Goal: Ask a question: Seek information or help from site administrators or community

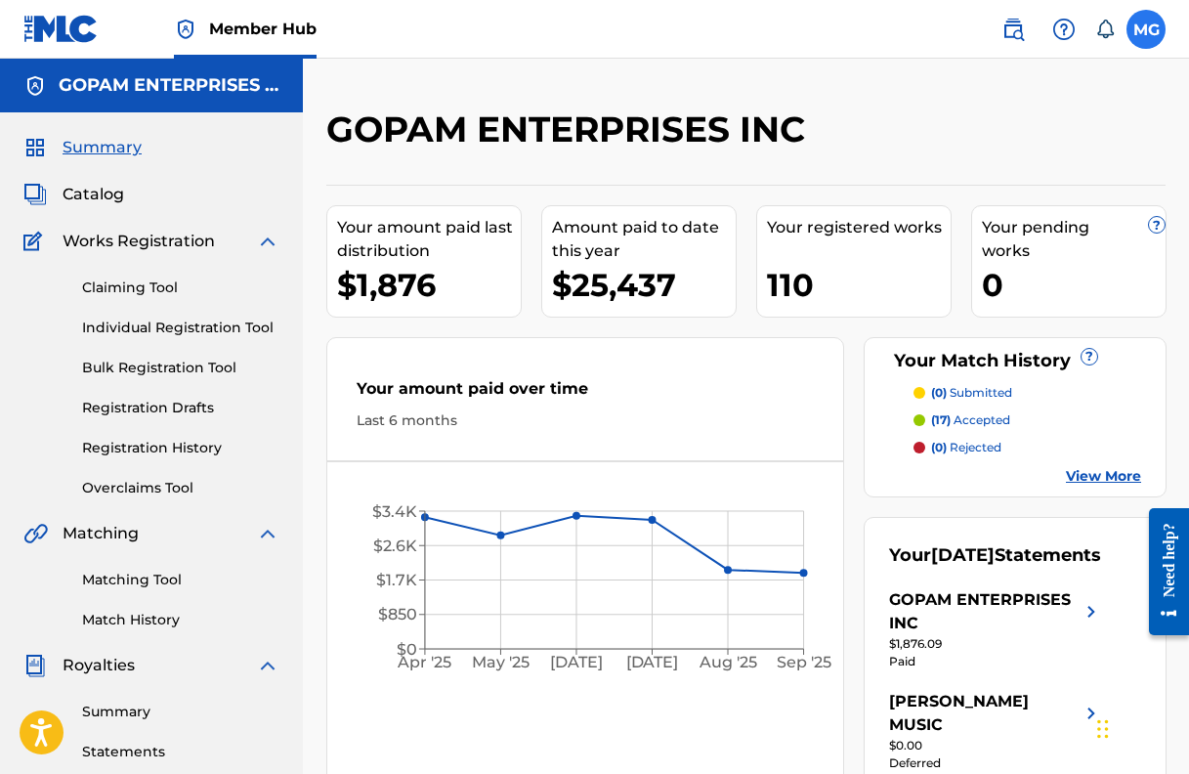
click at [1153, 36] on label at bounding box center [1145, 29] width 39 height 39
click at [1146, 29] on input "MG [PERSON_NAME] [EMAIL_ADDRESS][DOMAIN_NAME] Notification Preferences Profile …" at bounding box center [1146, 29] width 0 height 0
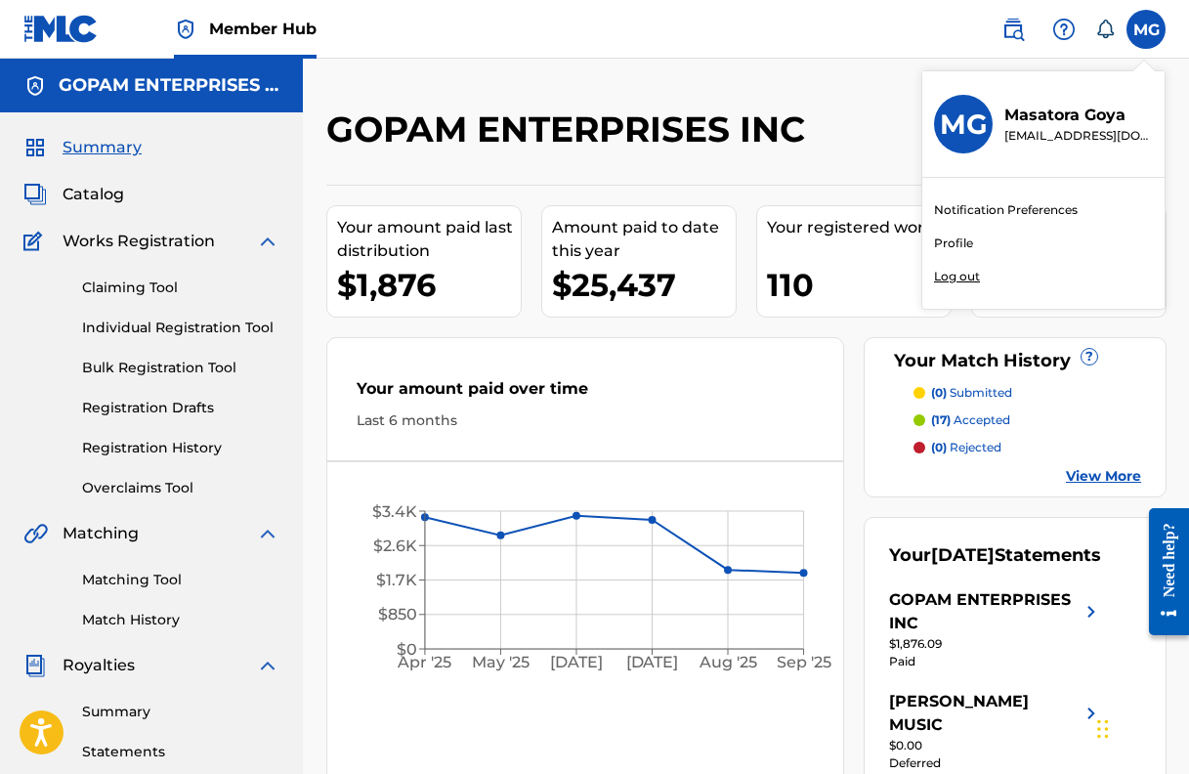
click at [758, 63] on div "GOPAM ENTERPRISES INC Your amount paid last distribution $1,876 Amount paid to …" at bounding box center [746, 588] width 886 height 1059
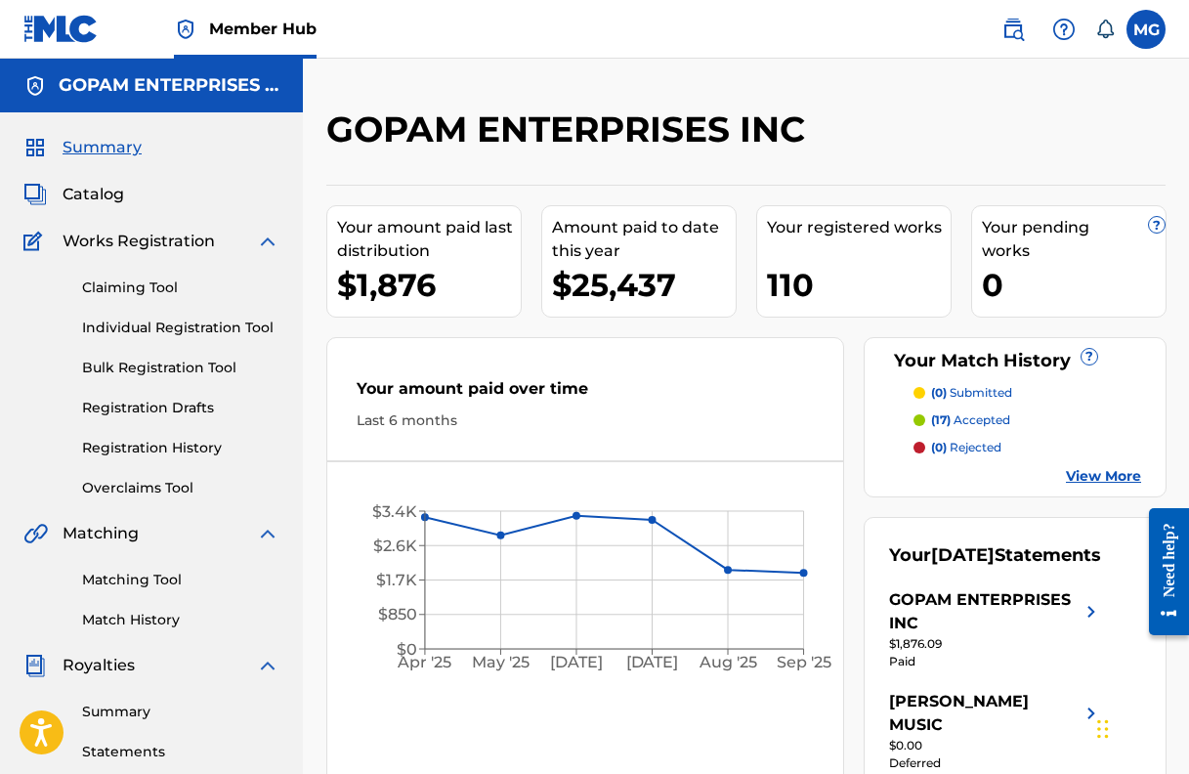
click at [224, 35] on span "Member Hub" at bounding box center [262, 29] width 107 height 22
click at [275, 23] on span "Member Hub" at bounding box center [262, 29] width 107 height 22
click at [112, 95] on h5 "GOPAM ENTERPRISES INC" at bounding box center [169, 85] width 221 height 22
click at [87, 147] on span "Summary" at bounding box center [102, 147] width 79 height 23
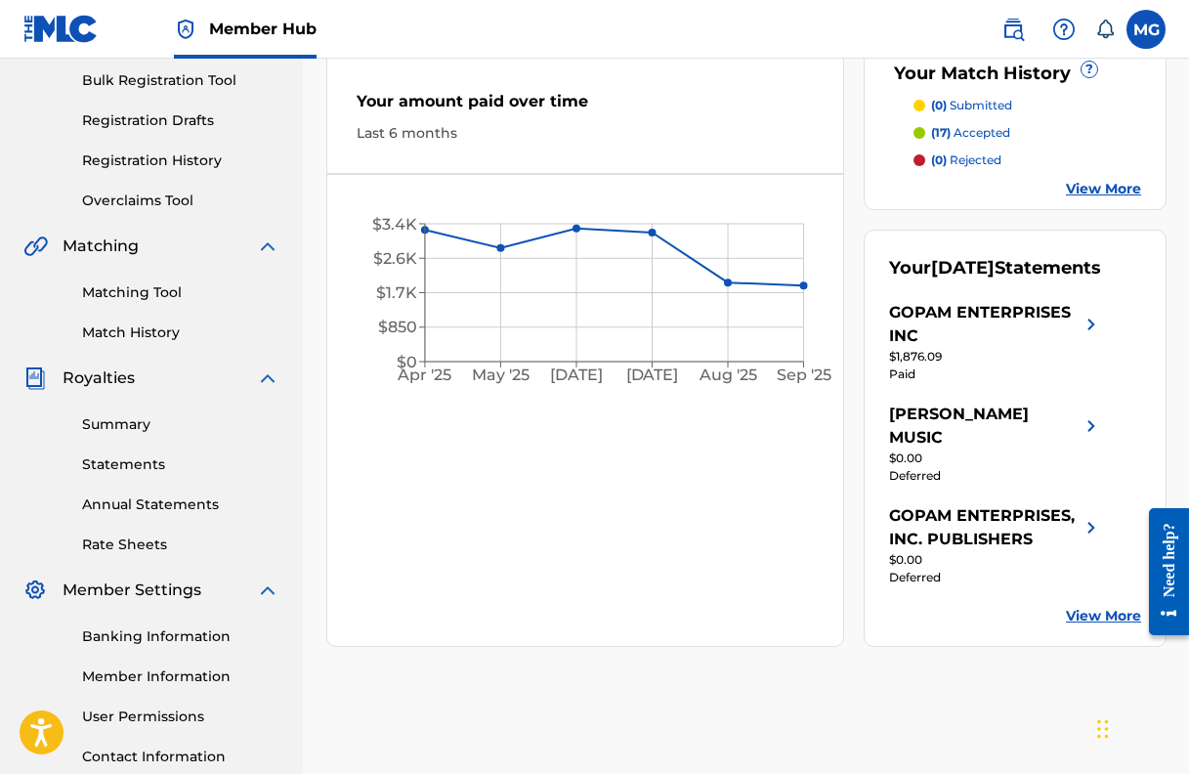
scroll to position [438, 0]
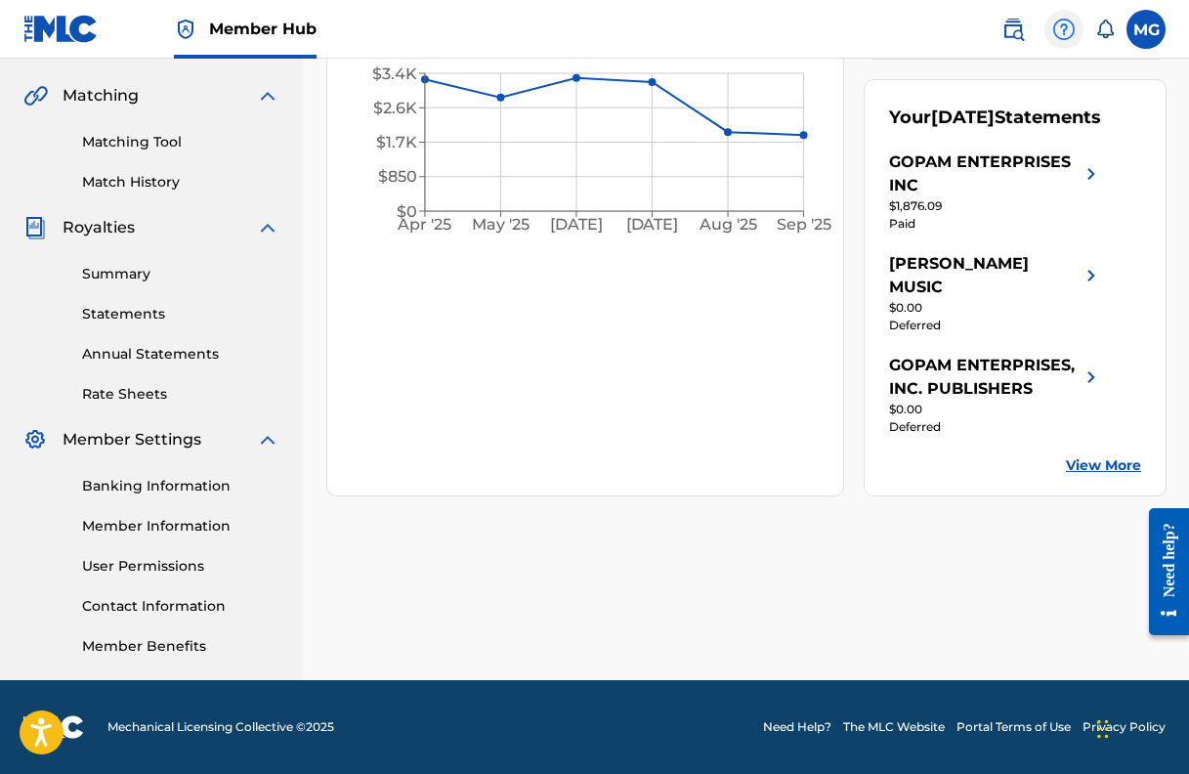
click at [1054, 35] on img at bounding box center [1063, 29] width 23 height 23
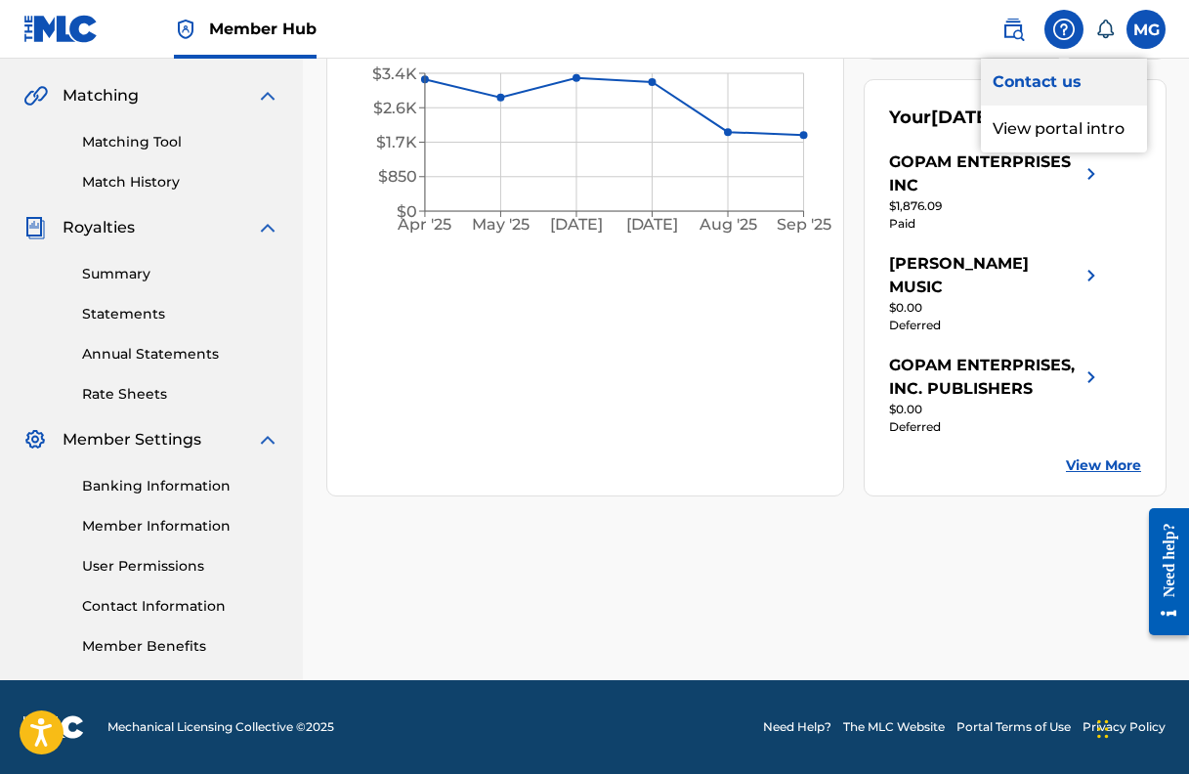
click at [1030, 83] on link "Contact us" at bounding box center [1064, 82] width 166 height 47
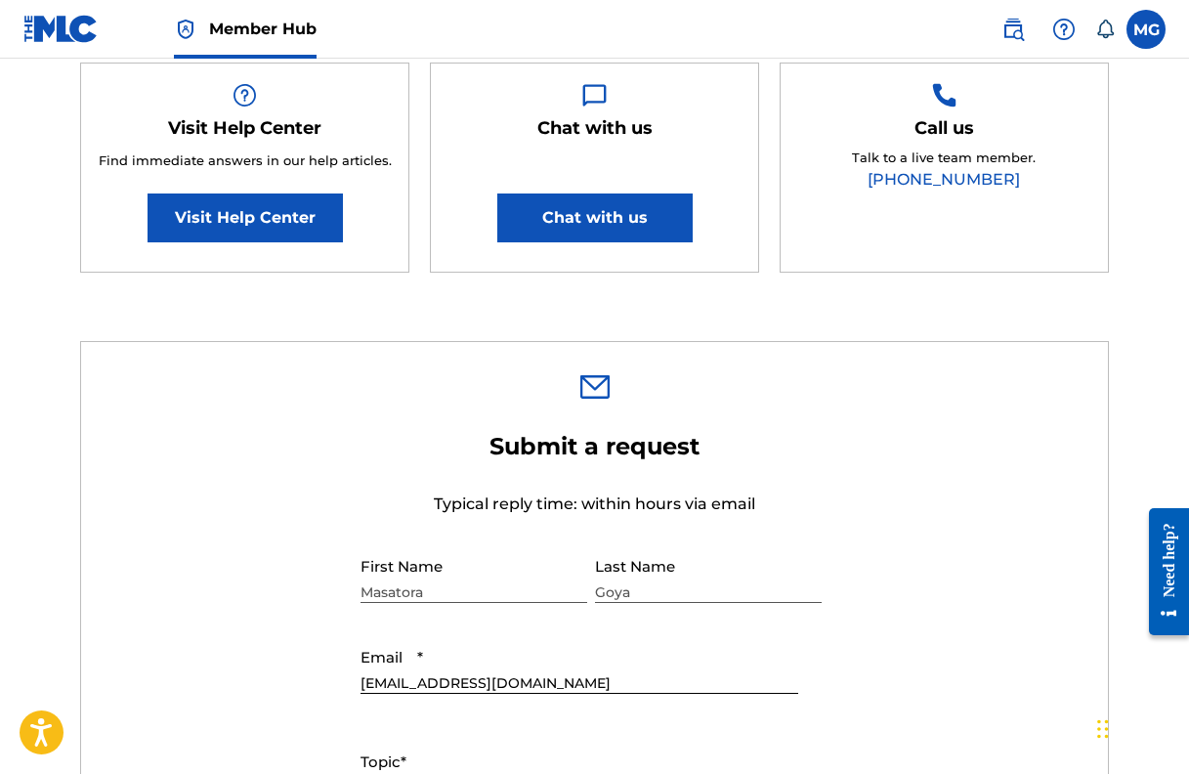
scroll to position [375, 0]
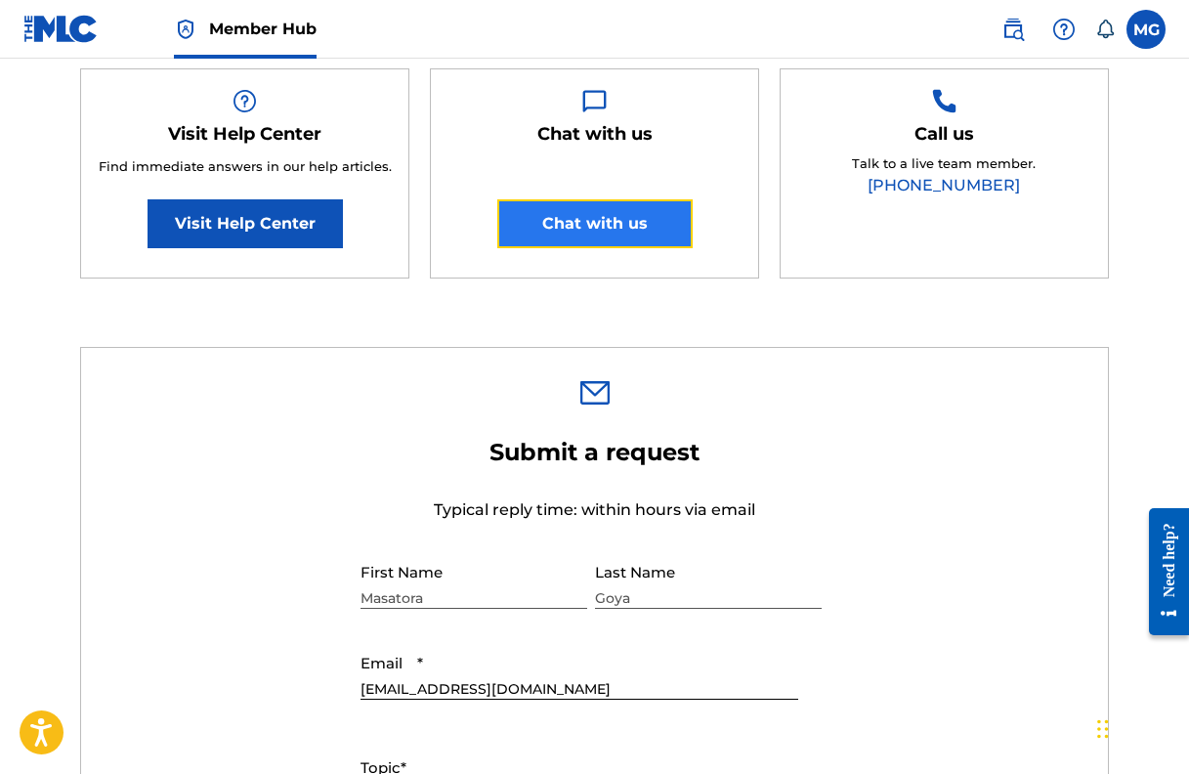
click at [601, 221] on button "Chat with us" at bounding box center [594, 223] width 195 height 49
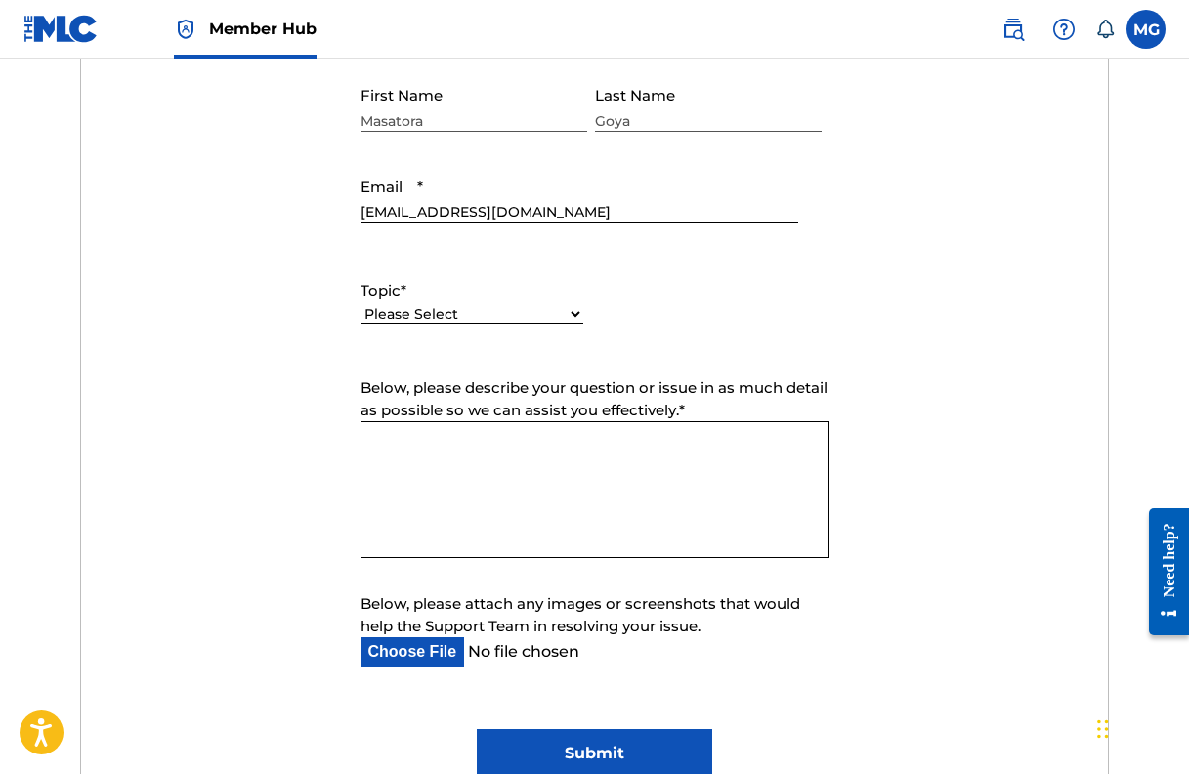
scroll to position [854, 0]
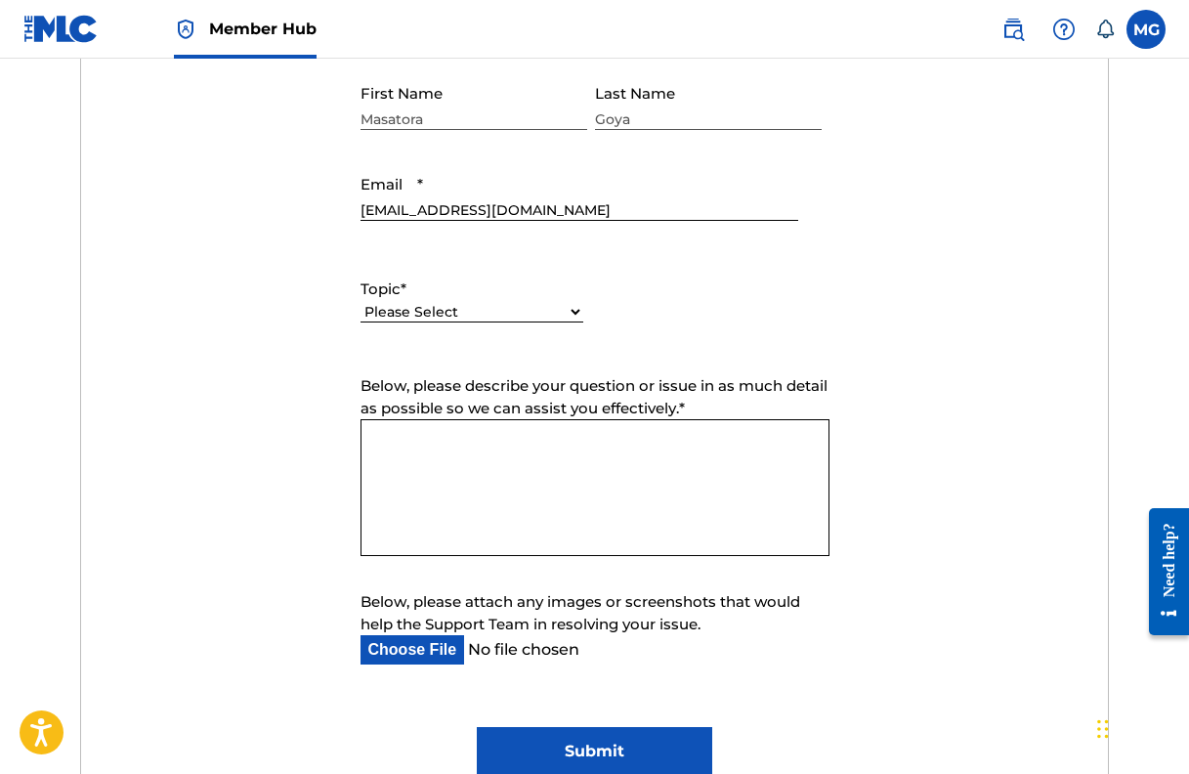
click at [492, 454] on textarea "Below, please describe your question or issue in as much detail as possible so …" at bounding box center [594, 487] width 469 height 137
click at [528, 318] on select "Please Select I need help with my account I need help with managing my catalog …" at bounding box center [471, 312] width 223 height 21
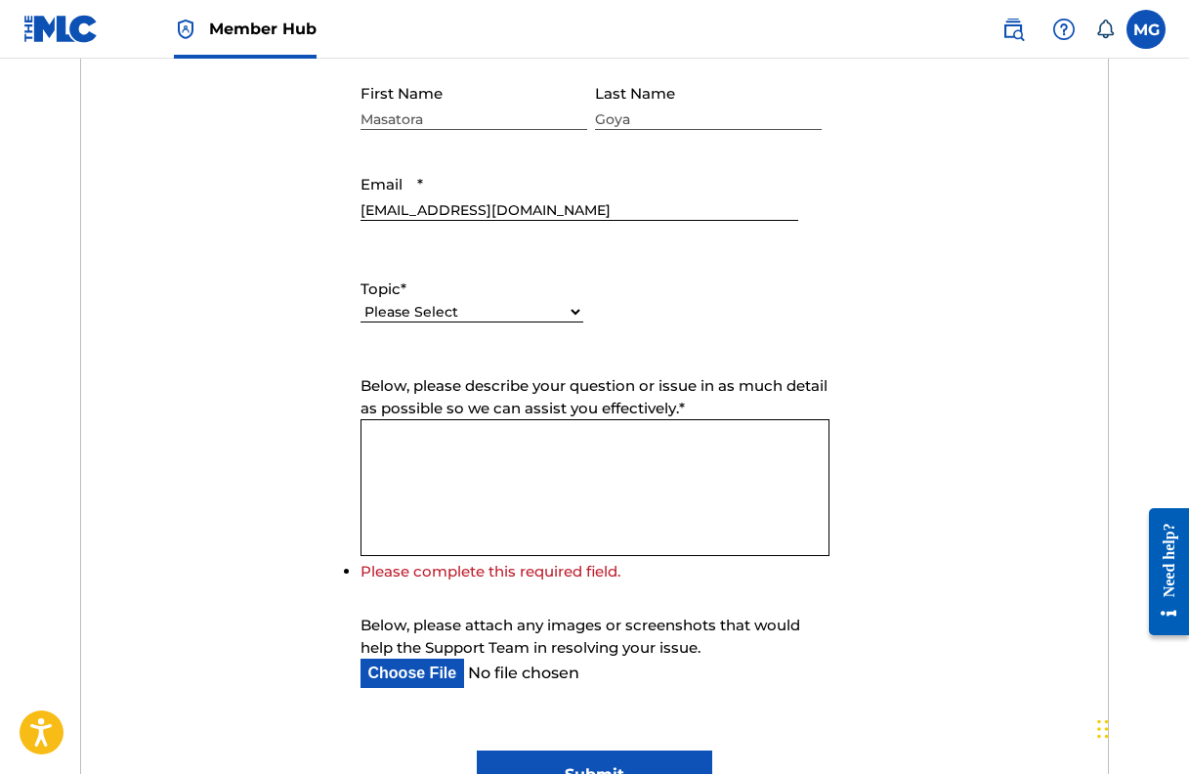
select select "I need help with my account"
click at [360, 302] on select "Please Select I need help with my account I need help with managing my catalog …" at bounding box center [471, 312] width 223 height 21
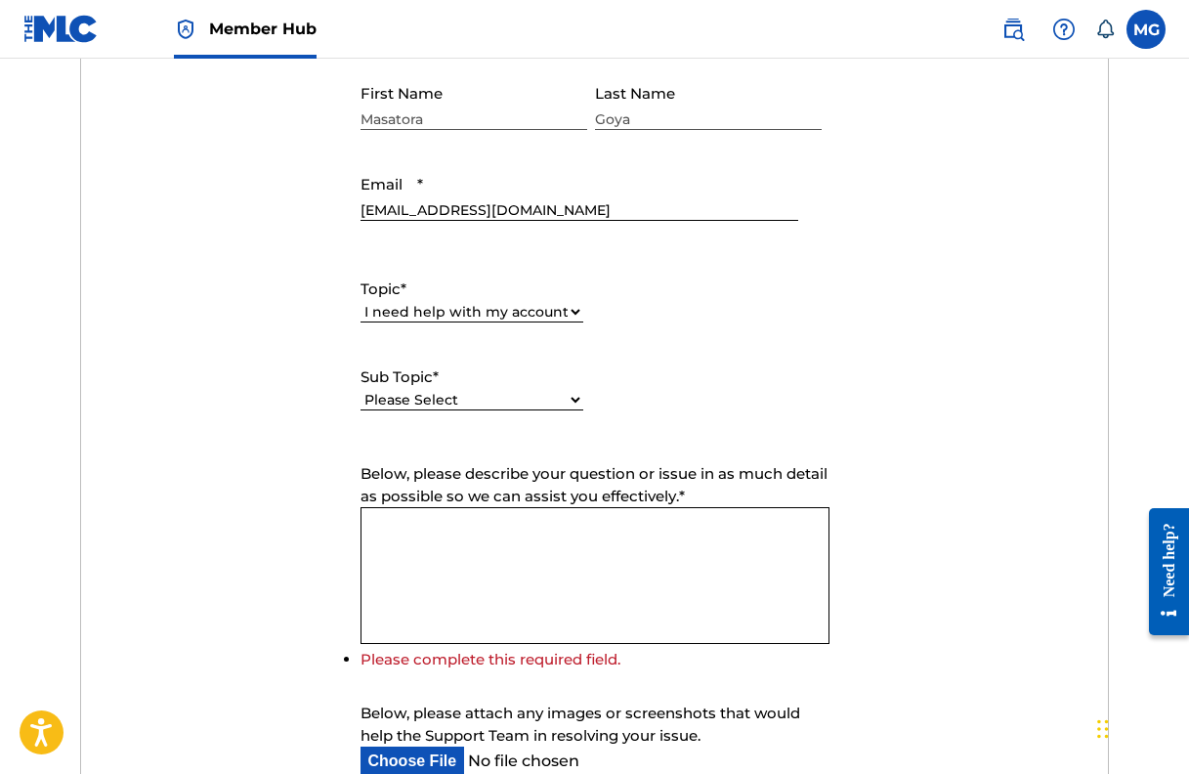
scroll to position [962, 0]
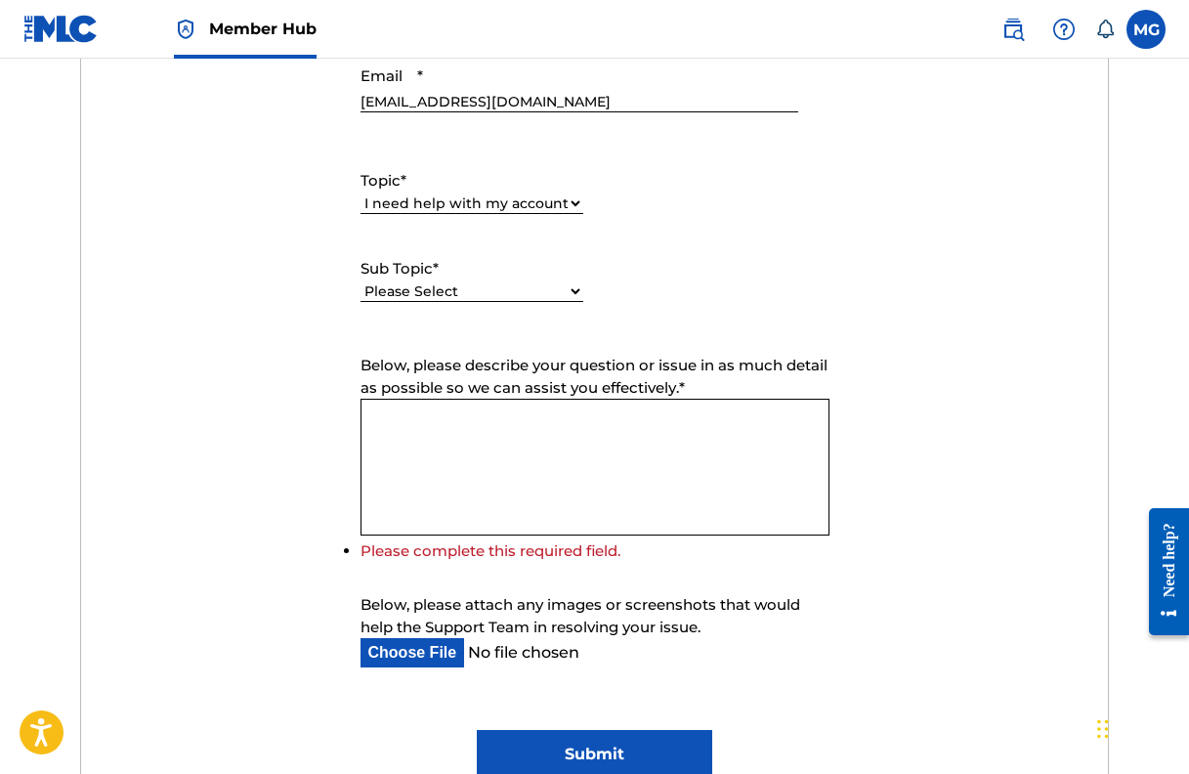
click at [477, 295] on select "Please Select I need help with my user account I can't log in to my user accoun…" at bounding box center [471, 291] width 223 height 21
select select "I need help with my Member account"
click at [360, 281] on select "Please Select I need help with my user account I can't log in to my user accoun…" at bounding box center [471, 291] width 223 height 21
click at [581, 474] on textarea "Below, please describe your question or issue in as much detail as possible so …" at bounding box center [594, 467] width 469 height 137
click at [551, 435] on textarea "Below, please describe your question or issue in as much detail as possible so …" at bounding box center [594, 467] width 469 height 137
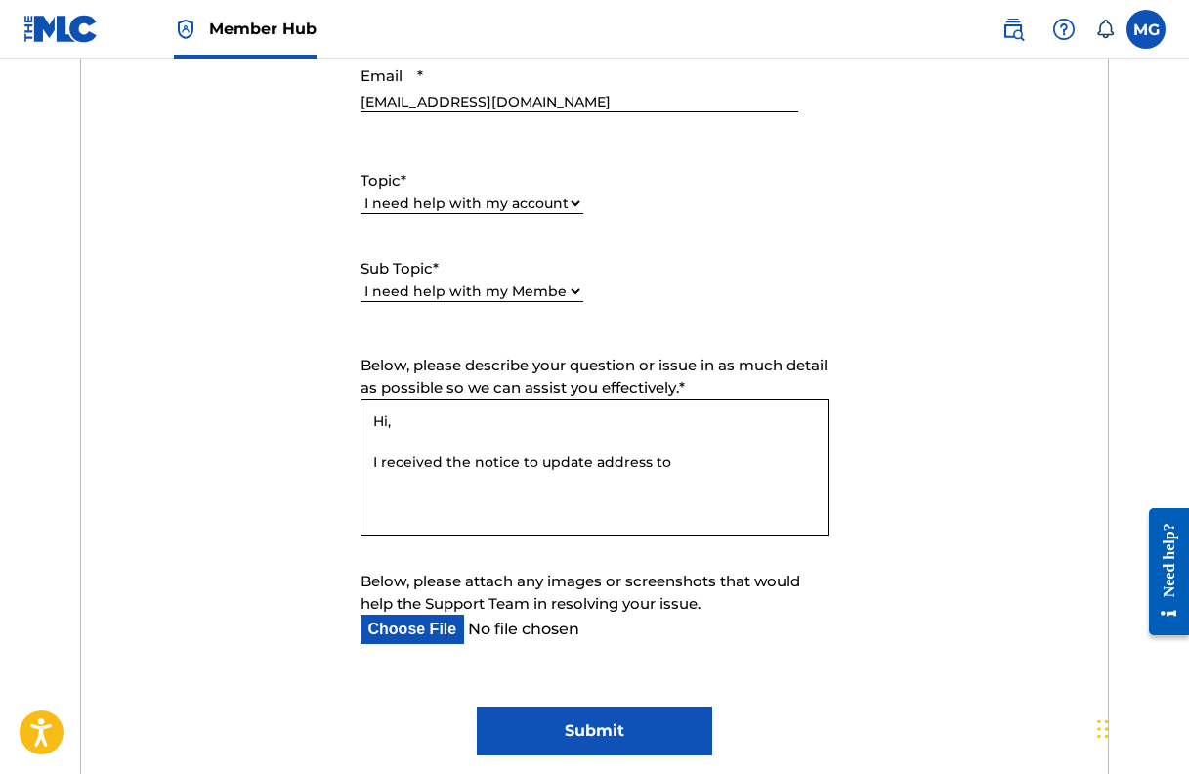
click at [590, 468] on textarea "Hi, I received the notice to update address to" at bounding box center [594, 467] width 469 height 137
click at [720, 466] on textarea "Hi, I received the notice to update the address to" at bounding box center [594, 467] width 469 height 137
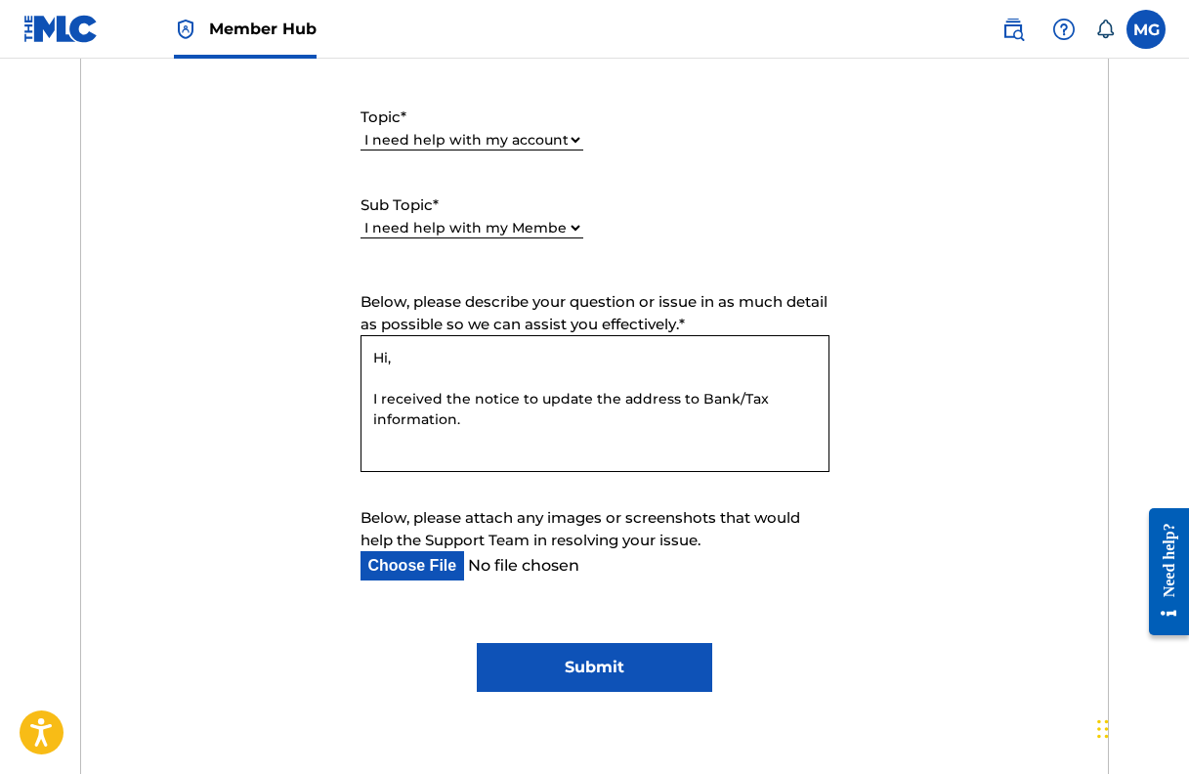
scroll to position [1031, 0]
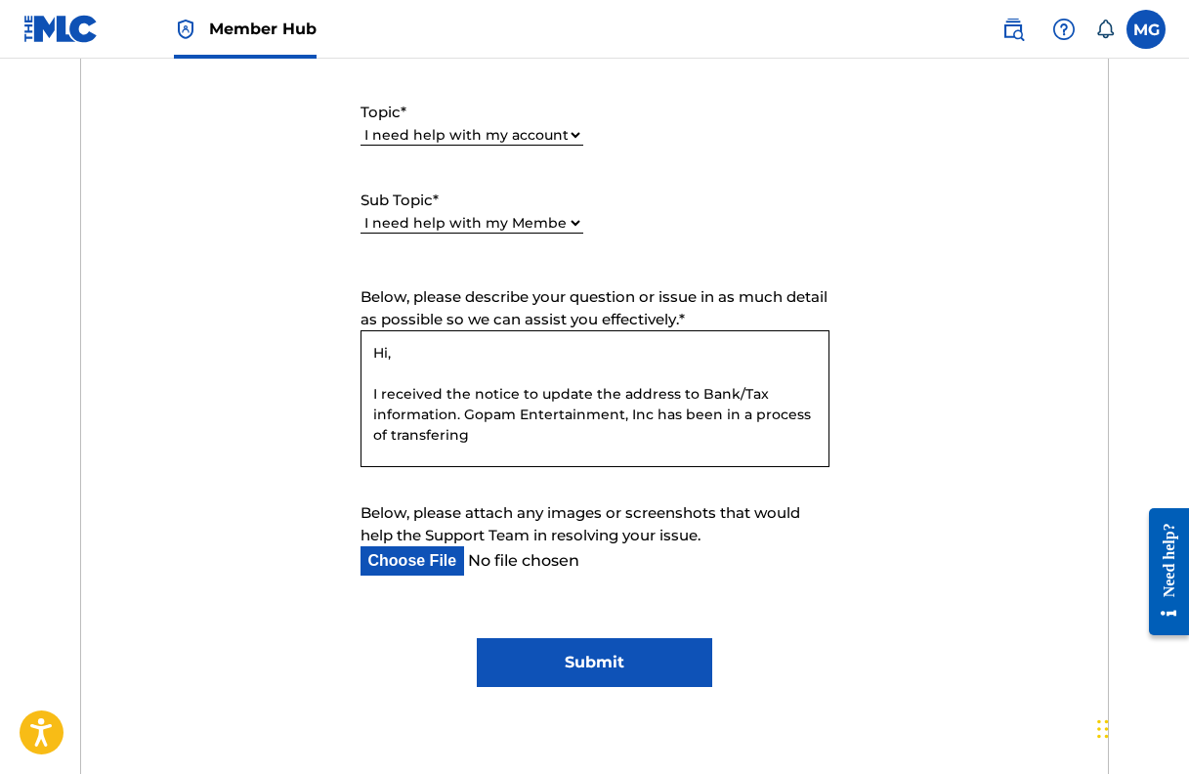
click at [444, 435] on textarea "Hi, I received the notice to update the address to Bank/Tax information. Gopam …" at bounding box center [594, 398] width 469 height 137
click at [494, 438] on textarea "Hi, I received the notice to update the address to Bank/Tax information. Gopam …" at bounding box center [594, 398] width 469 height 137
click at [367, 397] on textarea "Hi, I received the notice to update the address to Bank/Tax information. Gopam …" at bounding box center [594, 398] width 469 height 137
click at [722, 437] on textarea "Hi, I received the notice to update the address to Bank/Tax information. Gopam …" at bounding box center [594, 398] width 469 height 137
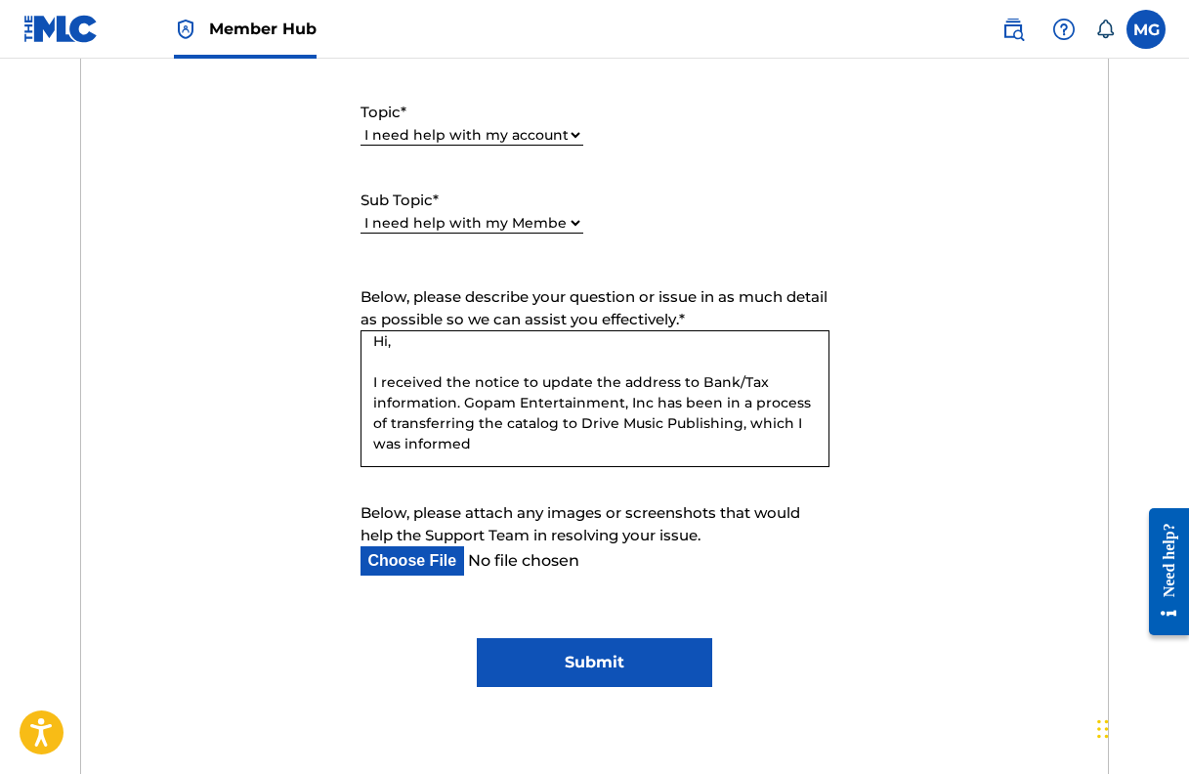
click at [494, 445] on textarea "Hi, I received the notice to update the address to Bank/Tax information. Gopam …" at bounding box center [594, 398] width 469 height 137
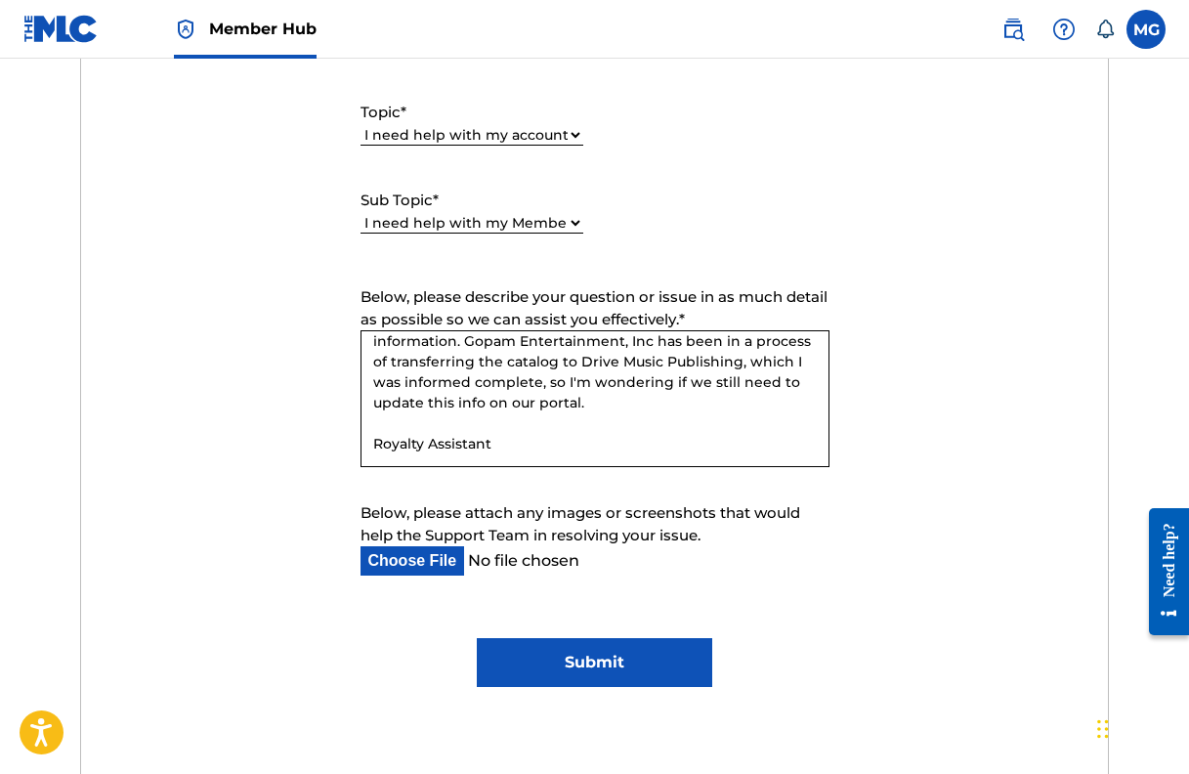
scroll to position [73, 0]
click at [374, 445] on textarea "Hi, I received the notice to update the address to Bank/Tax information. Gopam …" at bounding box center [594, 398] width 469 height 137
click at [606, 447] on textarea "Hi, I received the notice to update the address to Bank/Tax information. Gopam …" at bounding box center [594, 398] width 469 height 137
click at [619, 403] on textarea "Hi, I received the notice to update the address to Bank/Tax information. Gopam …" at bounding box center [594, 398] width 469 height 137
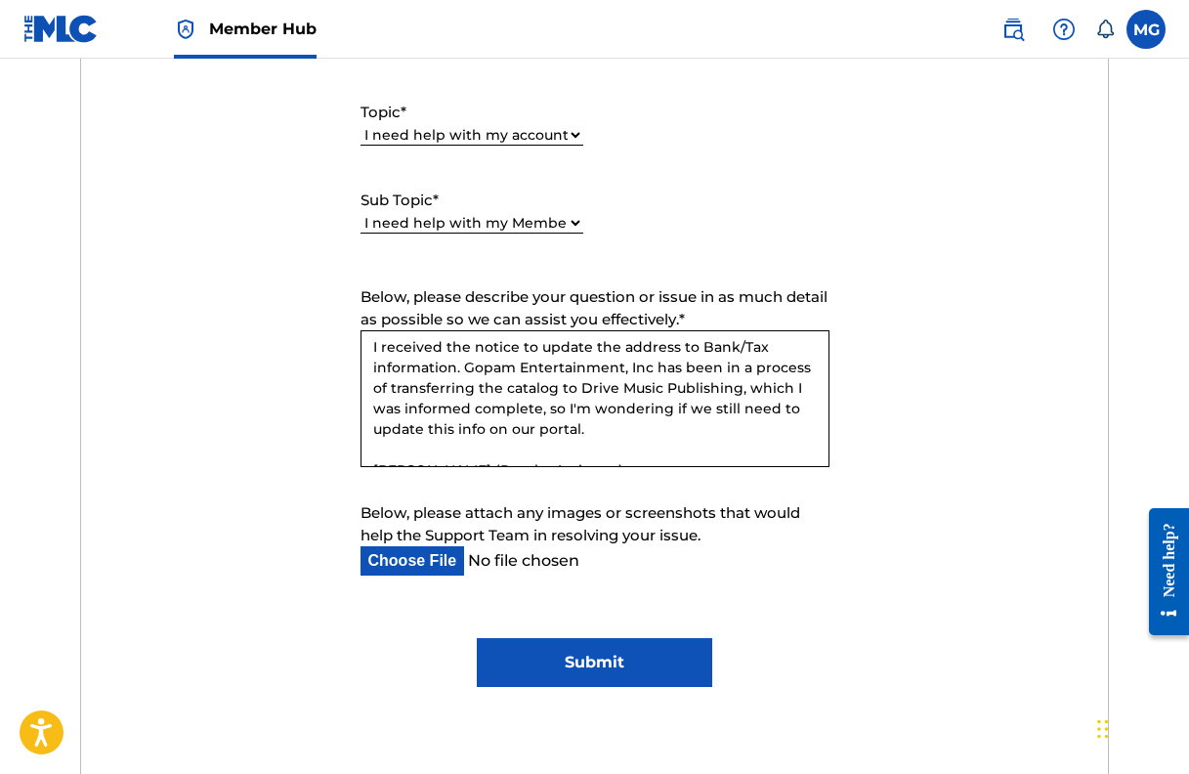
scroll to position [55, 0]
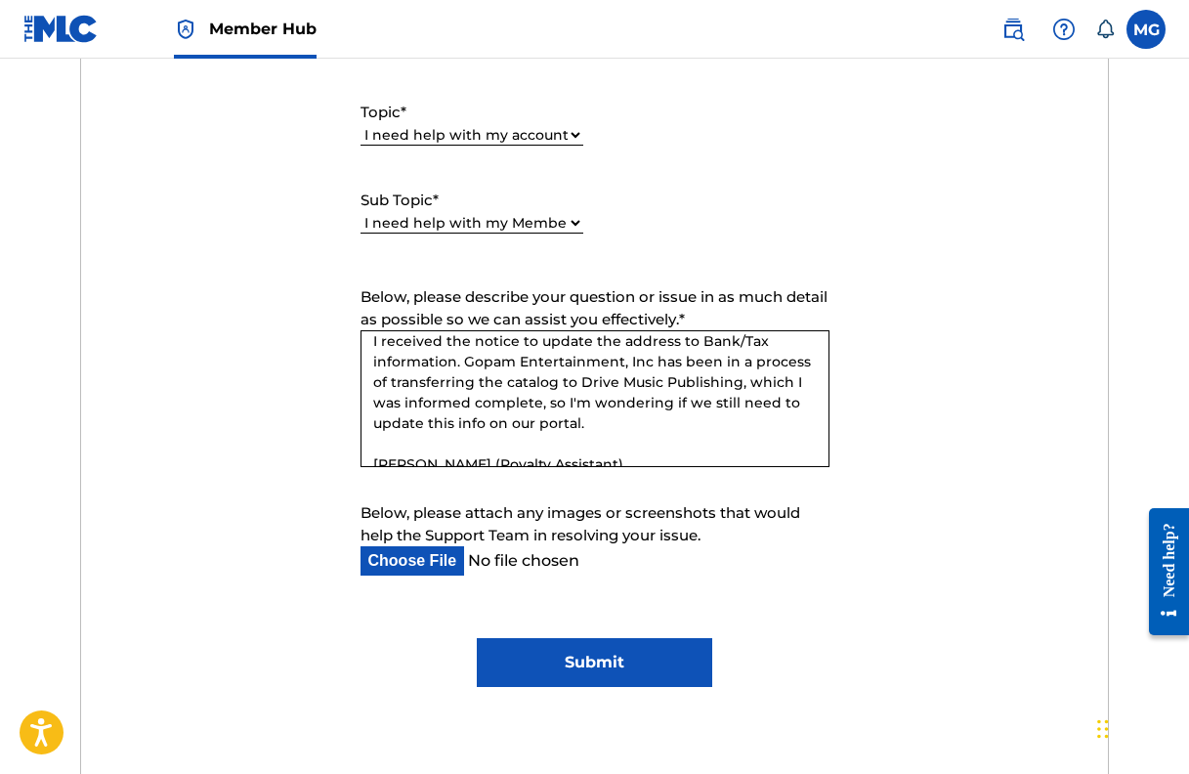
click at [639, 415] on textarea "Hi, I received the notice to update the address to Bank/Tax information. Gopam …" at bounding box center [594, 398] width 469 height 137
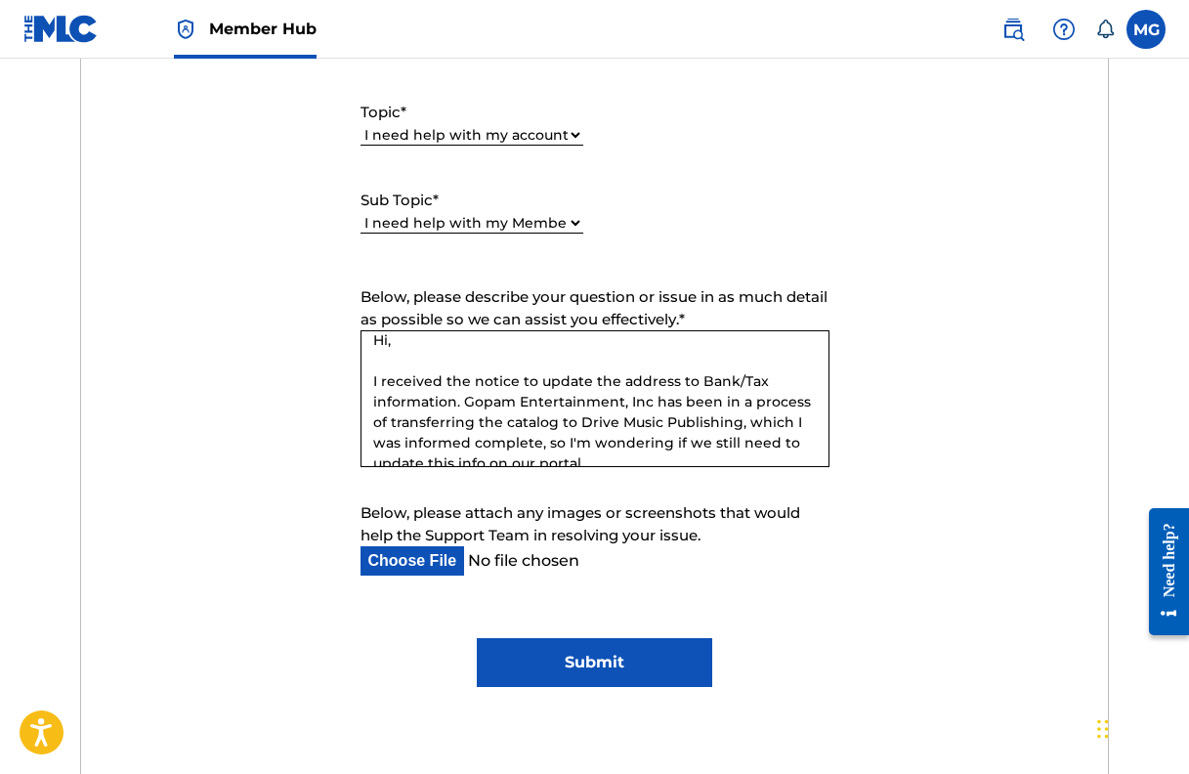
scroll to position [0, 0]
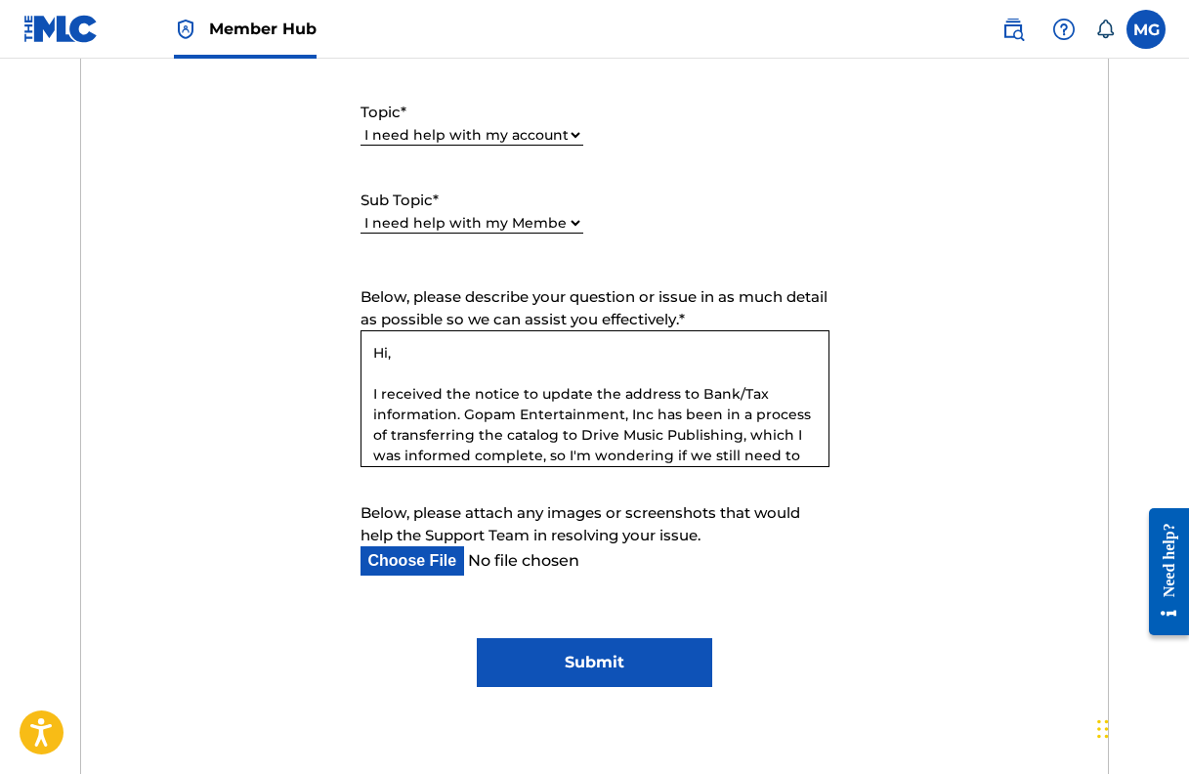
click at [589, 421] on textarea "Hi, I received the notice to update the address to Bank/Tax information. Gopam …" at bounding box center [594, 398] width 469 height 137
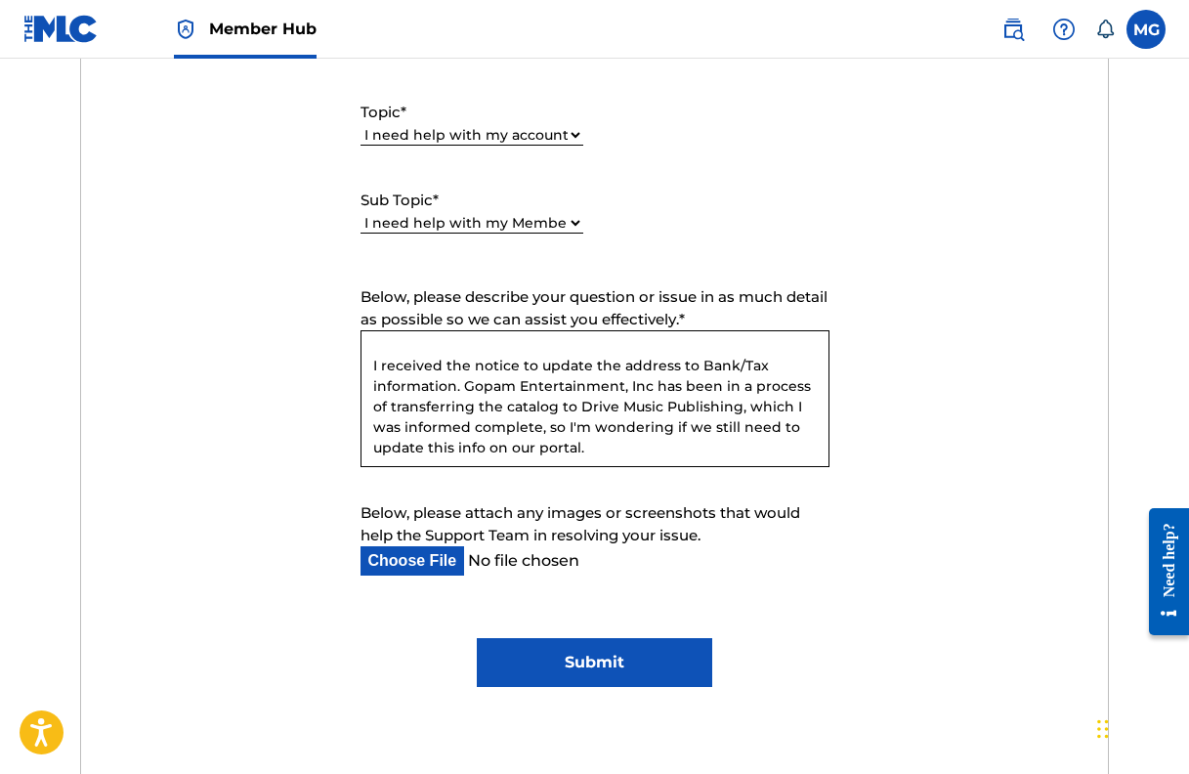
scroll to position [33, 0]
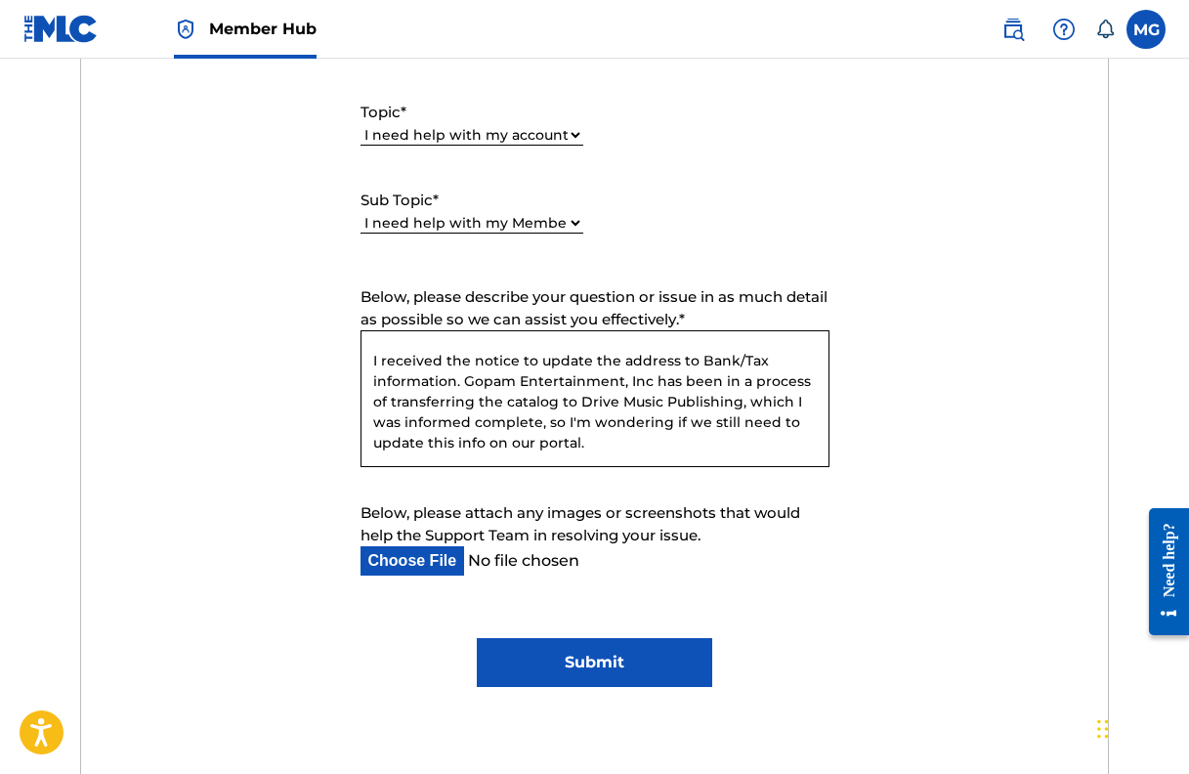
click at [582, 432] on textarea "Hi, I received the notice to update the address to Bank/Tax information. Gopam …" at bounding box center [594, 398] width 469 height 137
click at [600, 435] on textarea "Hi, I received the notice to update the address to Bank/Tax information. Gopam …" at bounding box center [594, 398] width 469 height 137
click at [534, 426] on textarea "Hi, I received the notice to update the address to Bank/Tax information. Gopam …" at bounding box center [594, 398] width 469 height 137
click at [535, 426] on textarea "Hi, I received the notice to update the address to Bank/Tax information. Gopam …" at bounding box center [594, 398] width 469 height 137
click at [620, 435] on textarea "Hi, I received the notice to update the address to Bank/Tax information. Gopam …" at bounding box center [594, 398] width 469 height 137
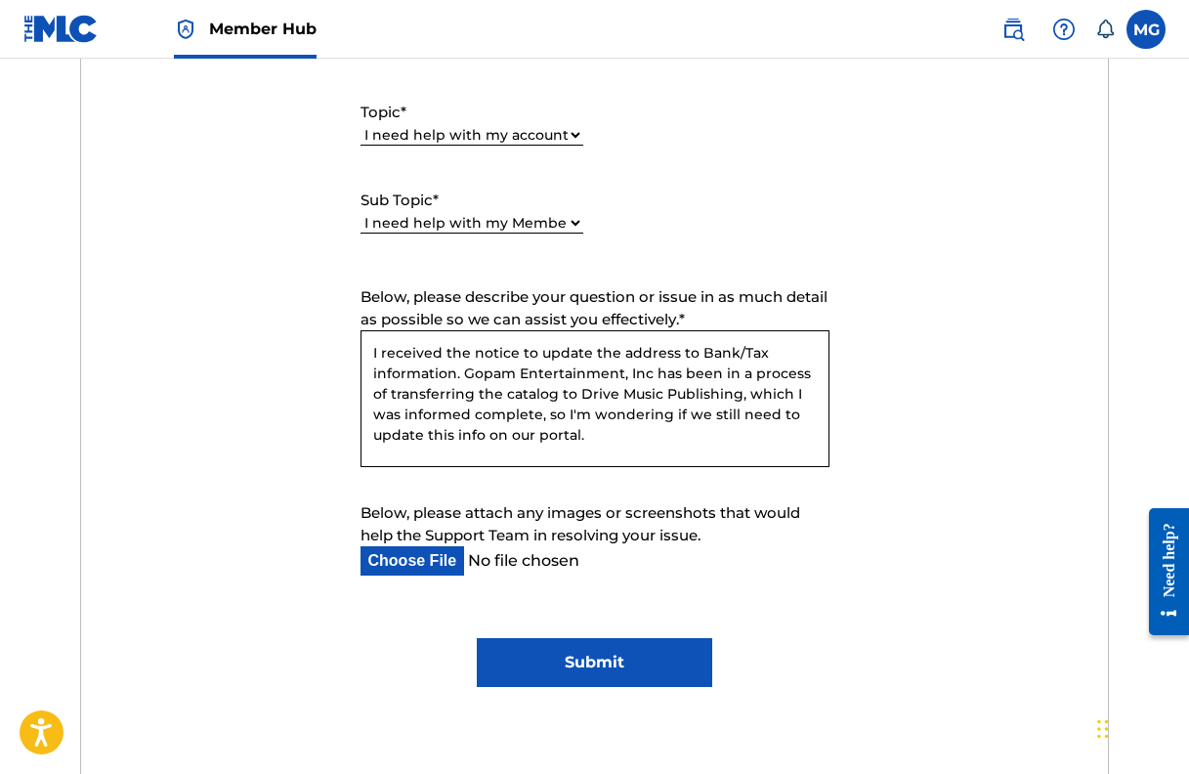
scroll to position [40, 0]
click at [653, 376] on textarea "Hi, I received the notice to update the address to Bank/Tax information. Gopam …" at bounding box center [594, 398] width 469 height 137
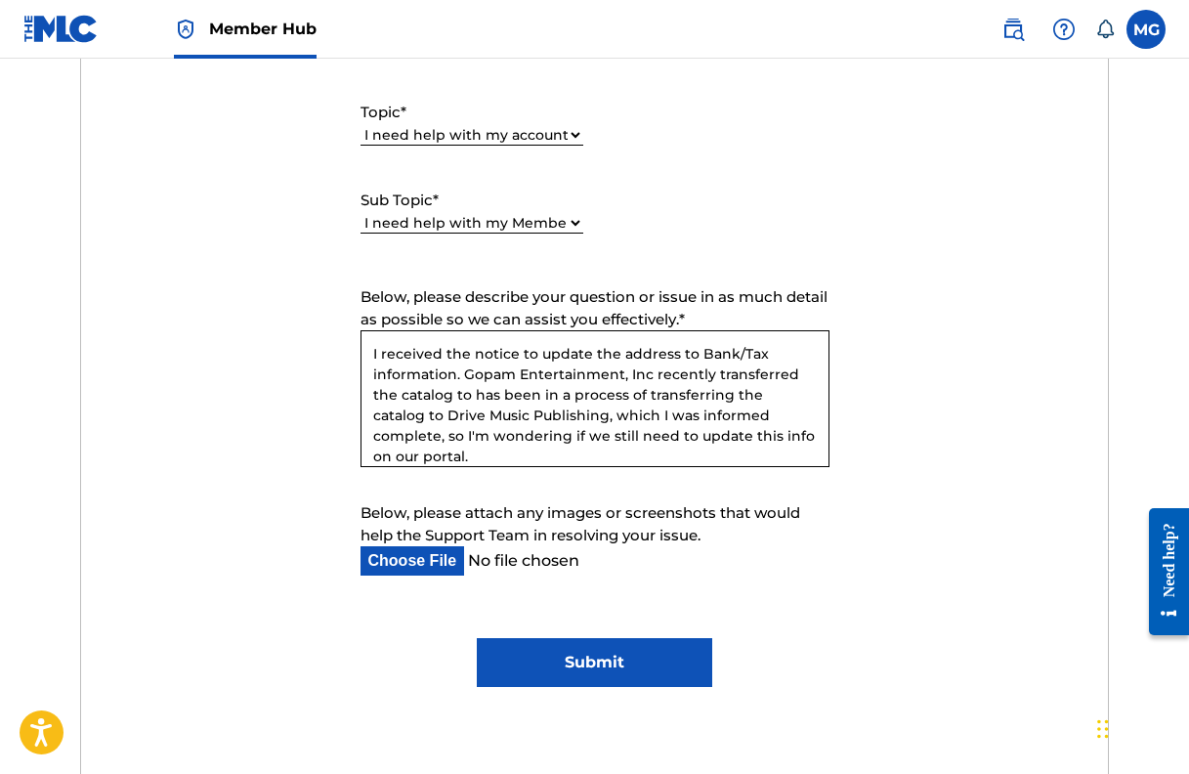
click at [793, 399] on textarea "Hi, I received the notice to update the address to Bank/Tax information. Gopam …" at bounding box center [594, 398] width 469 height 137
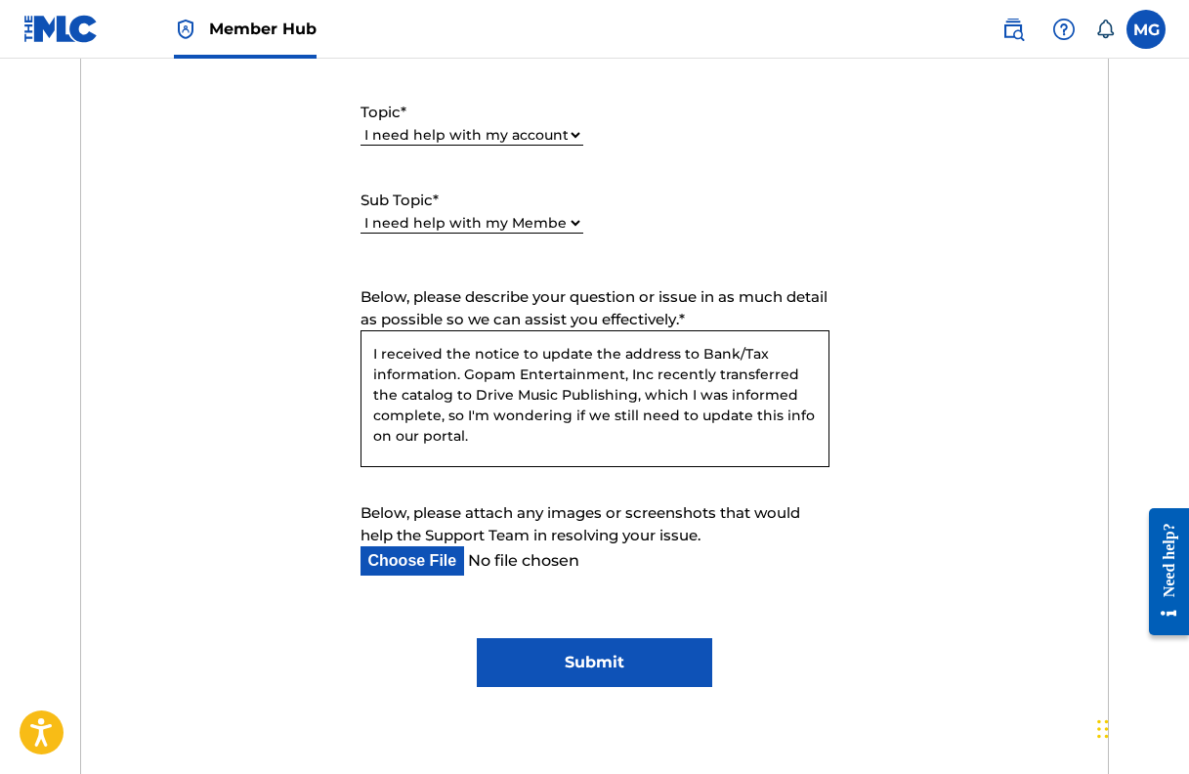
click at [601, 400] on textarea "Hi, I received the notice to update the address to Bank/Tax information. Gopam …" at bounding box center [594, 398] width 469 height 137
click at [458, 417] on textarea "Hi, I received the notice to update the address to Bank/Tax information. Gopam …" at bounding box center [594, 398] width 469 height 137
click at [695, 413] on textarea "Hi, I received the notice to update the address to Bank/Tax information. Gopam …" at bounding box center [594, 398] width 469 height 137
click at [497, 418] on textarea "Hi, I received the notice to update the address to Bank/Tax information. Gopam …" at bounding box center [594, 398] width 469 height 137
click at [535, 421] on textarea "Hi, I received the notice to update the address to Bank/Tax information. Gopam …" at bounding box center [594, 398] width 469 height 137
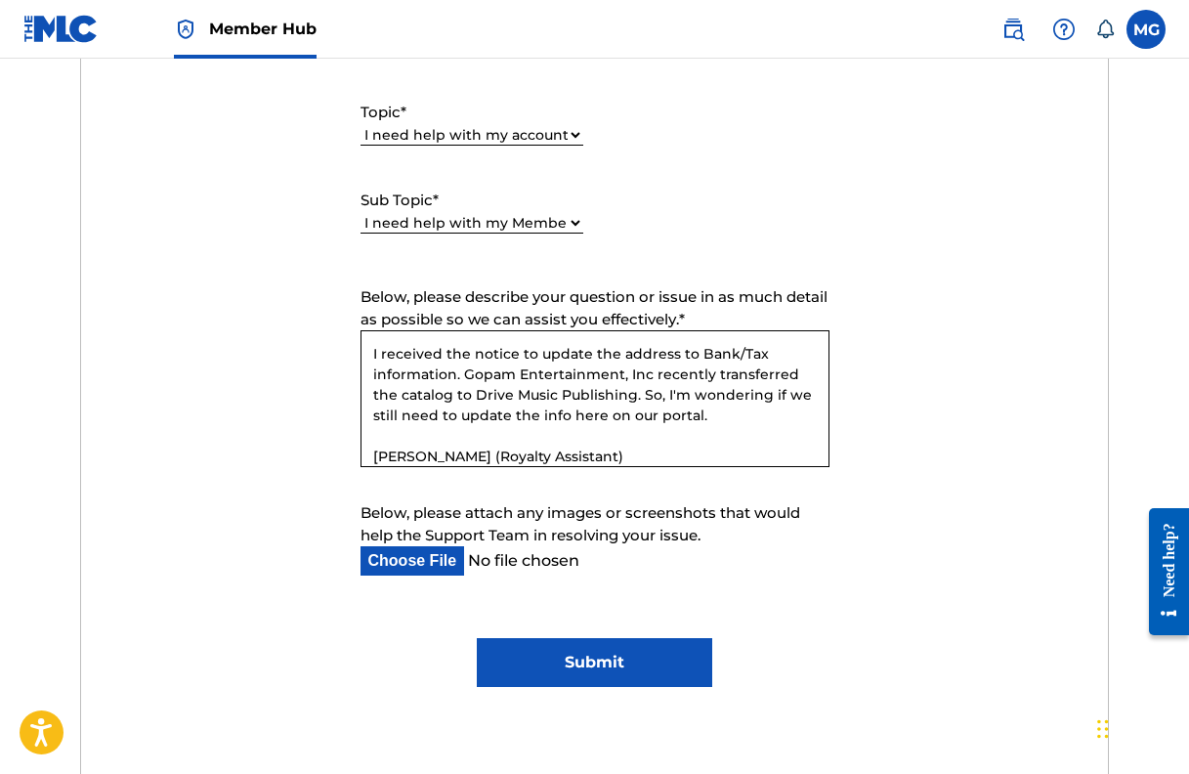
click at [699, 413] on textarea "Hi, I received the notice to update the address to Bank/Tax information. Gopam …" at bounding box center [594, 398] width 469 height 137
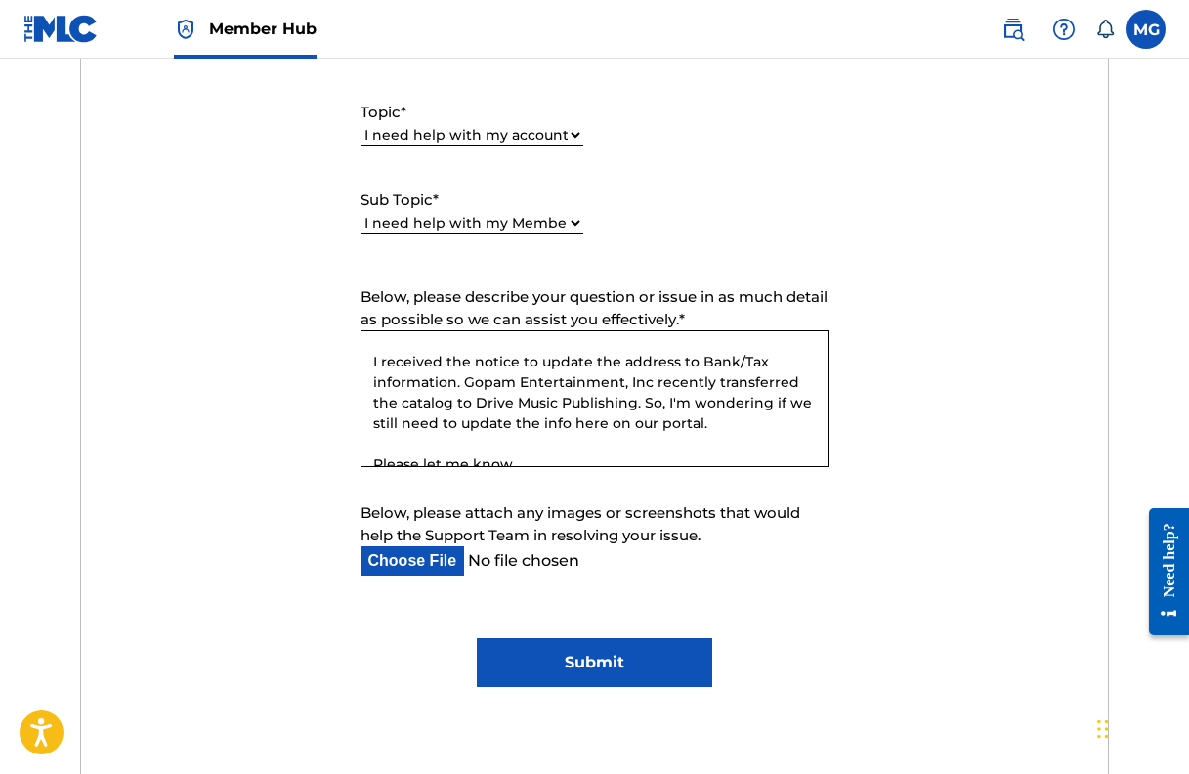
scroll to position [126, 0]
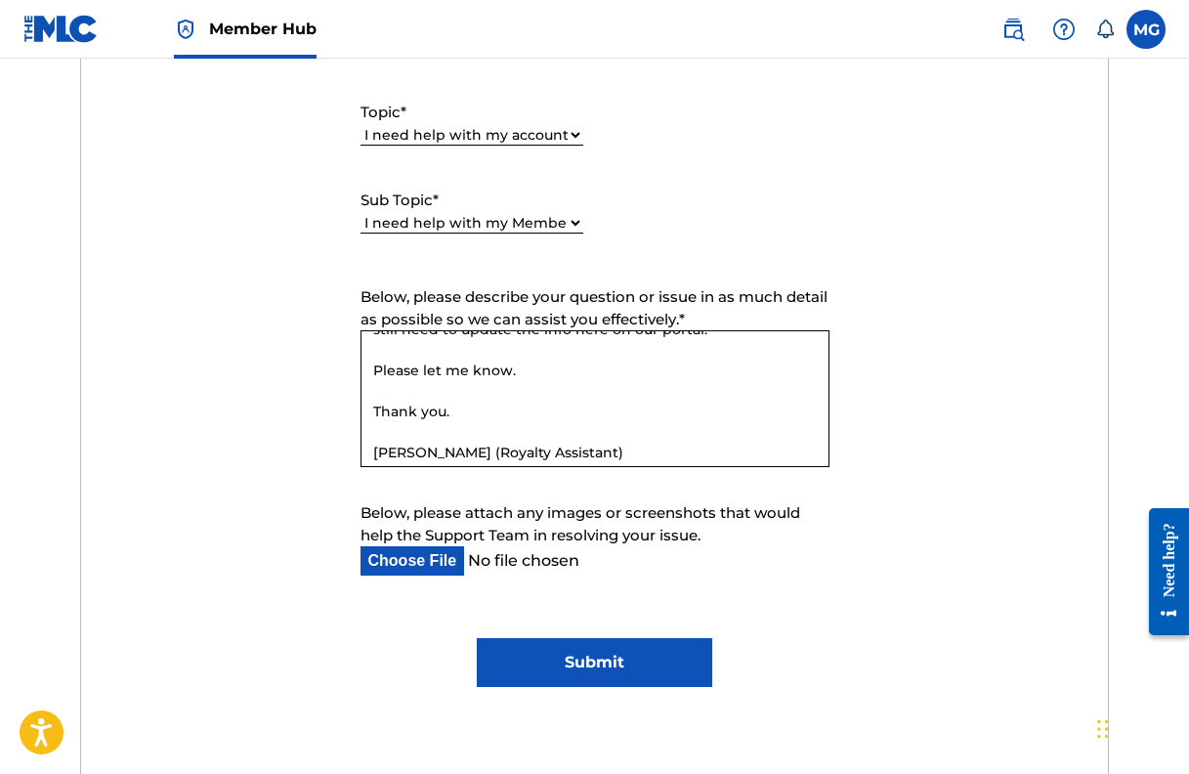
click at [545, 368] on textarea "Hi, I received the notice to update the address to Bank/Tax information. Gopam …" at bounding box center [594, 398] width 469 height 137
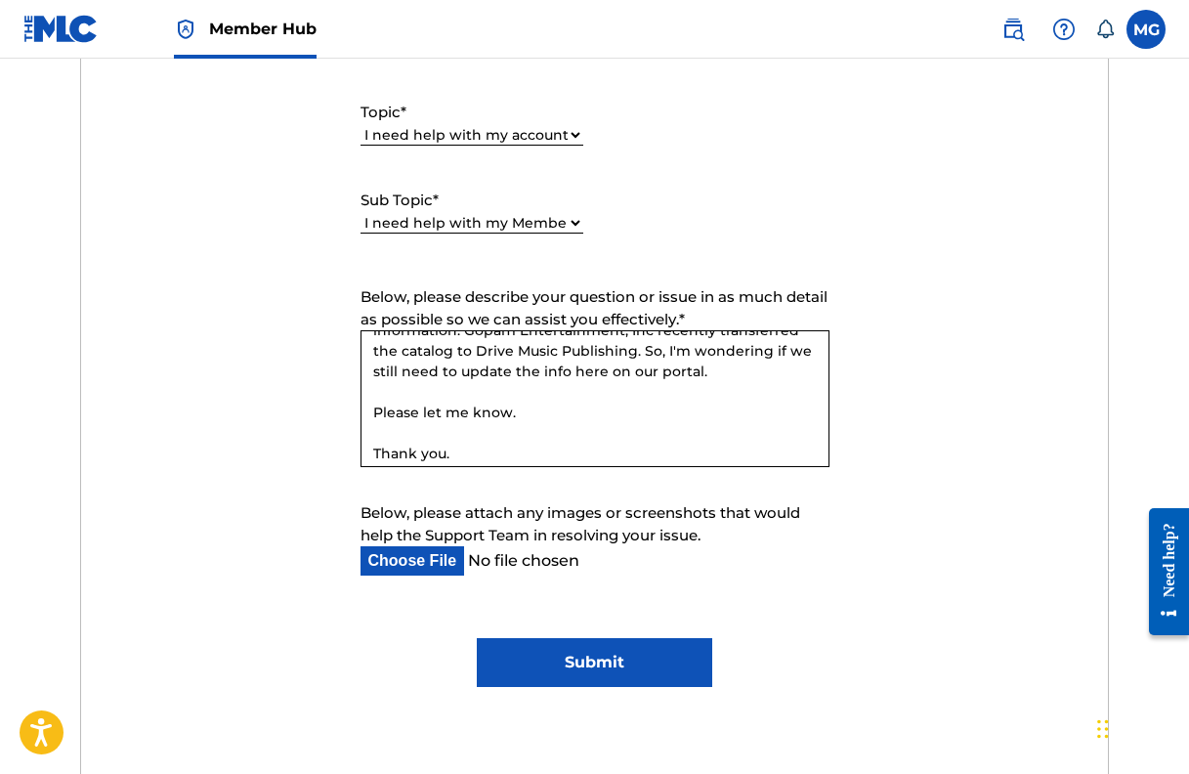
click at [697, 372] on textarea "Hi, I received the notice to update the address to Bank/Tax information. Gopam …" at bounding box center [594, 398] width 469 height 137
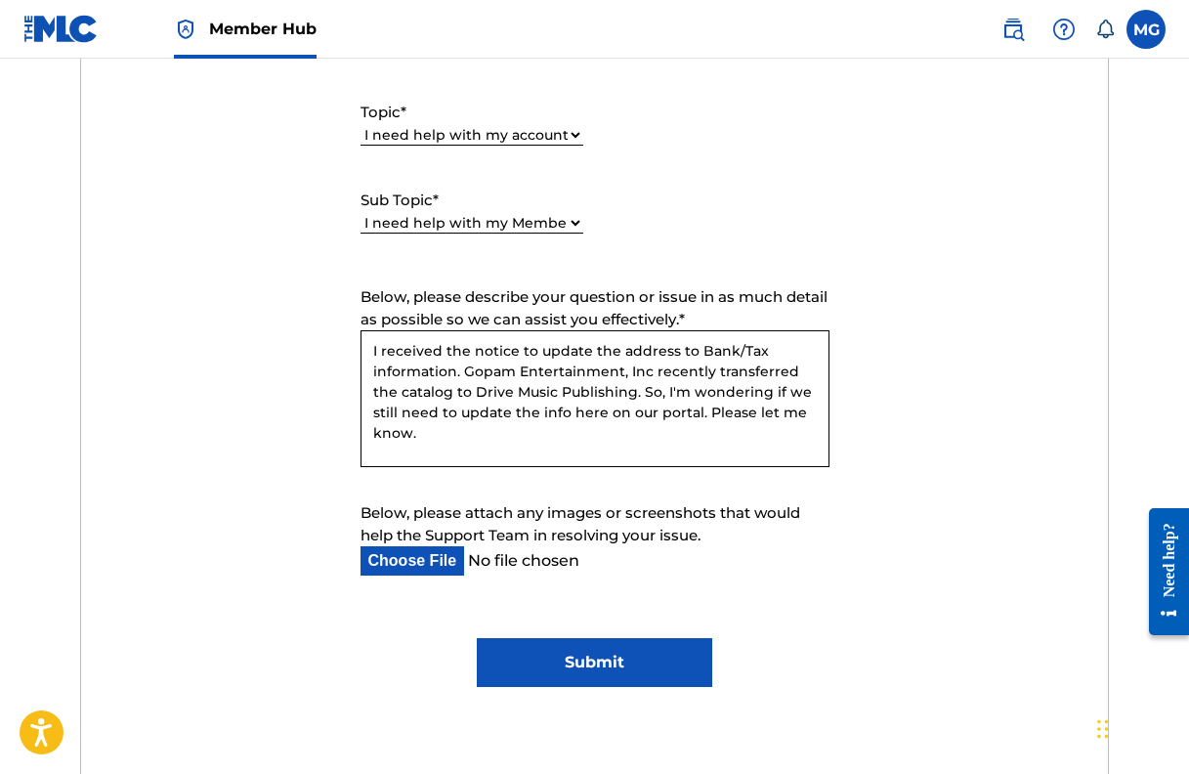
scroll to position [94, 0]
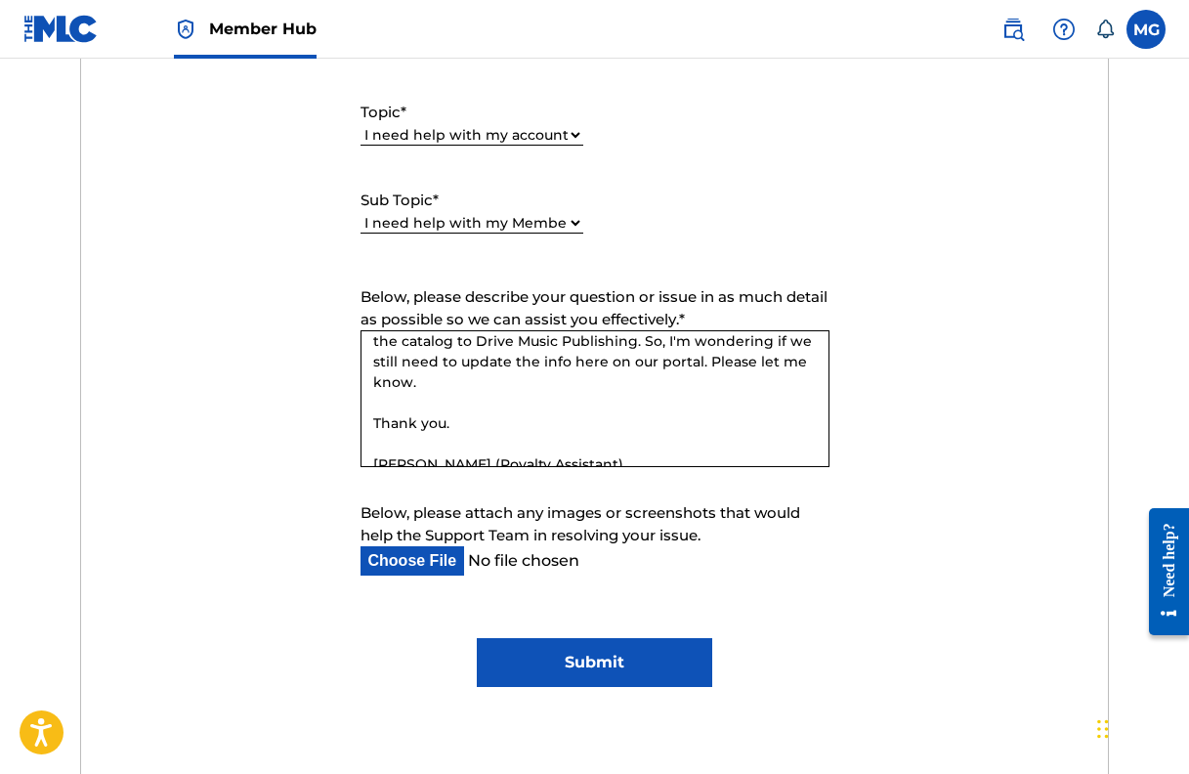
click at [672, 437] on textarea "Hi, I received the notice to update the address to Bank/Tax information. Gopam …" at bounding box center [594, 398] width 469 height 137
type textarea "Hi, I received the notice to update the address to Bank/Tax information. Gopam …"
click at [637, 680] on input "Submit" at bounding box center [595, 662] width 236 height 49
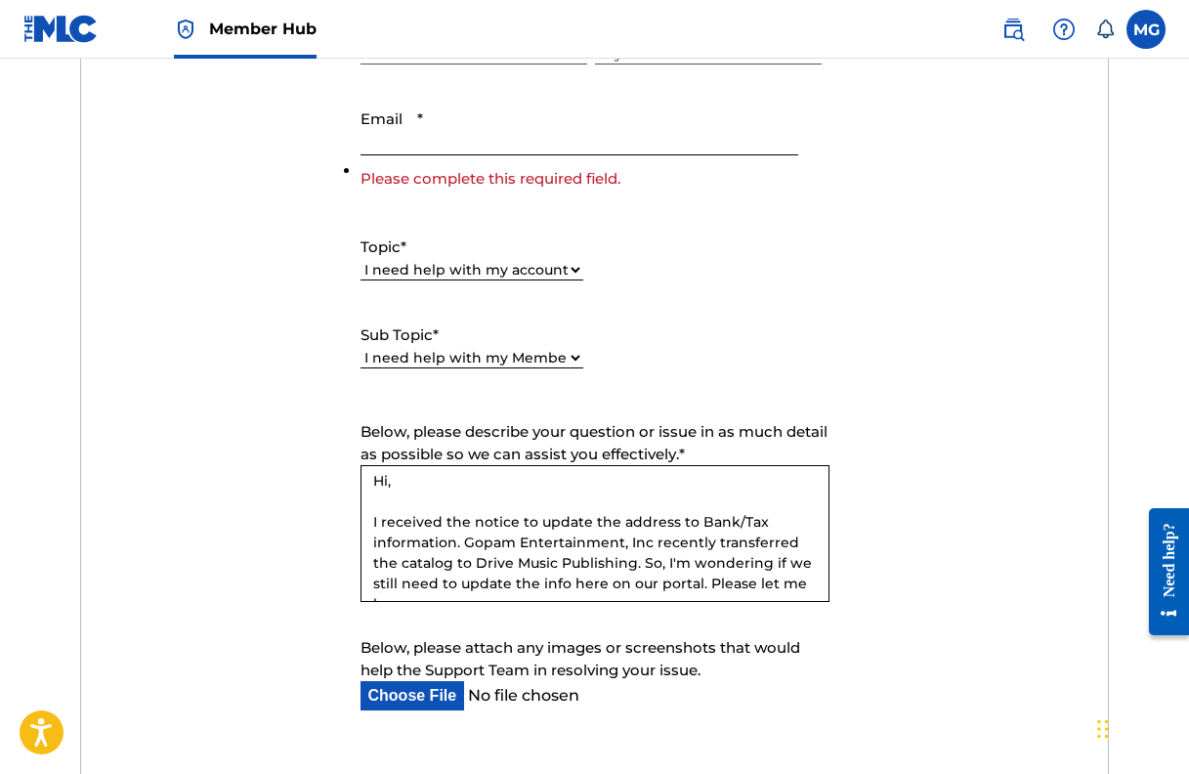
scroll to position [0, 0]
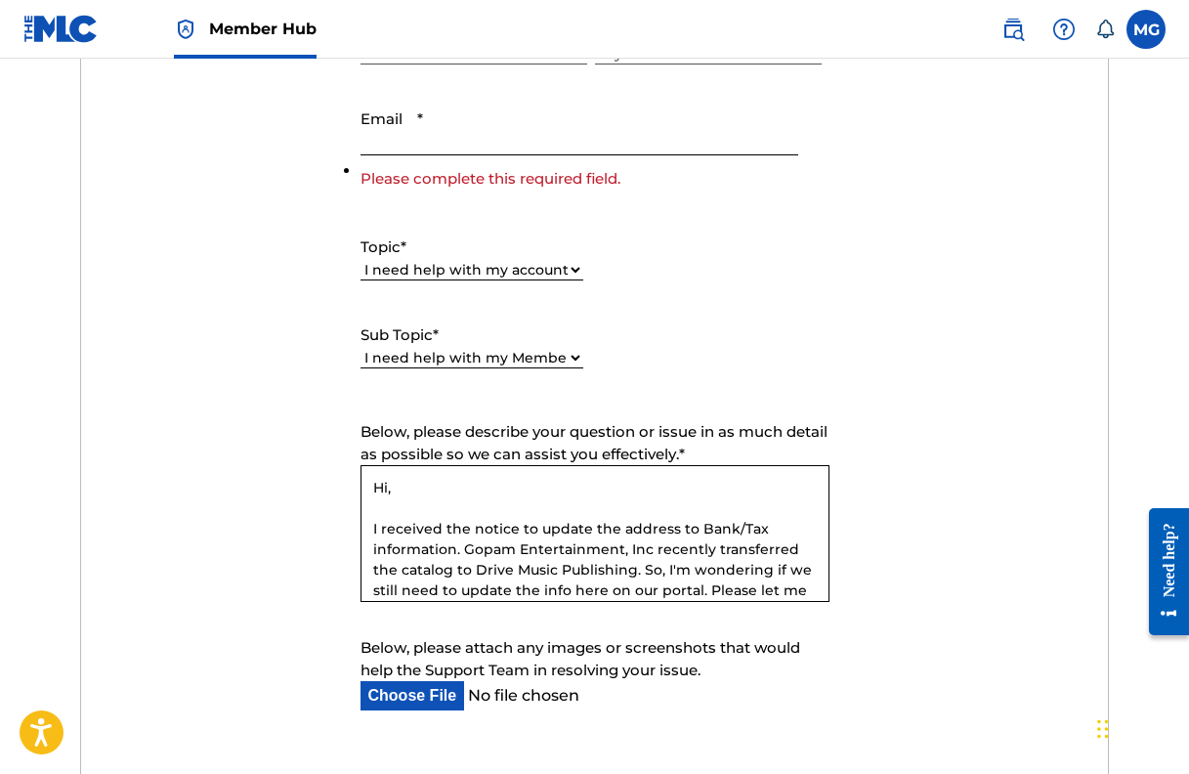
click at [431, 145] on input "Email *" at bounding box center [579, 128] width 438 height 56
type input "[EMAIL_ADDRESS][DOMAIN_NAME]"
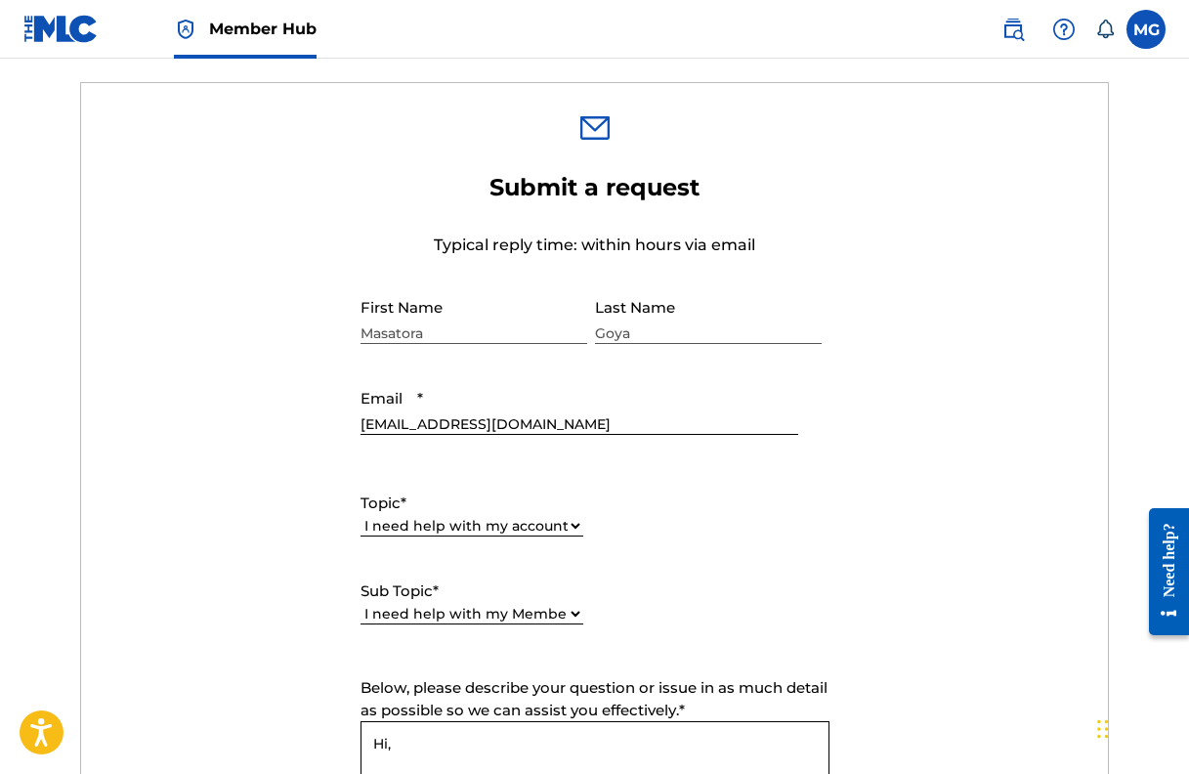
scroll to position [633, 0]
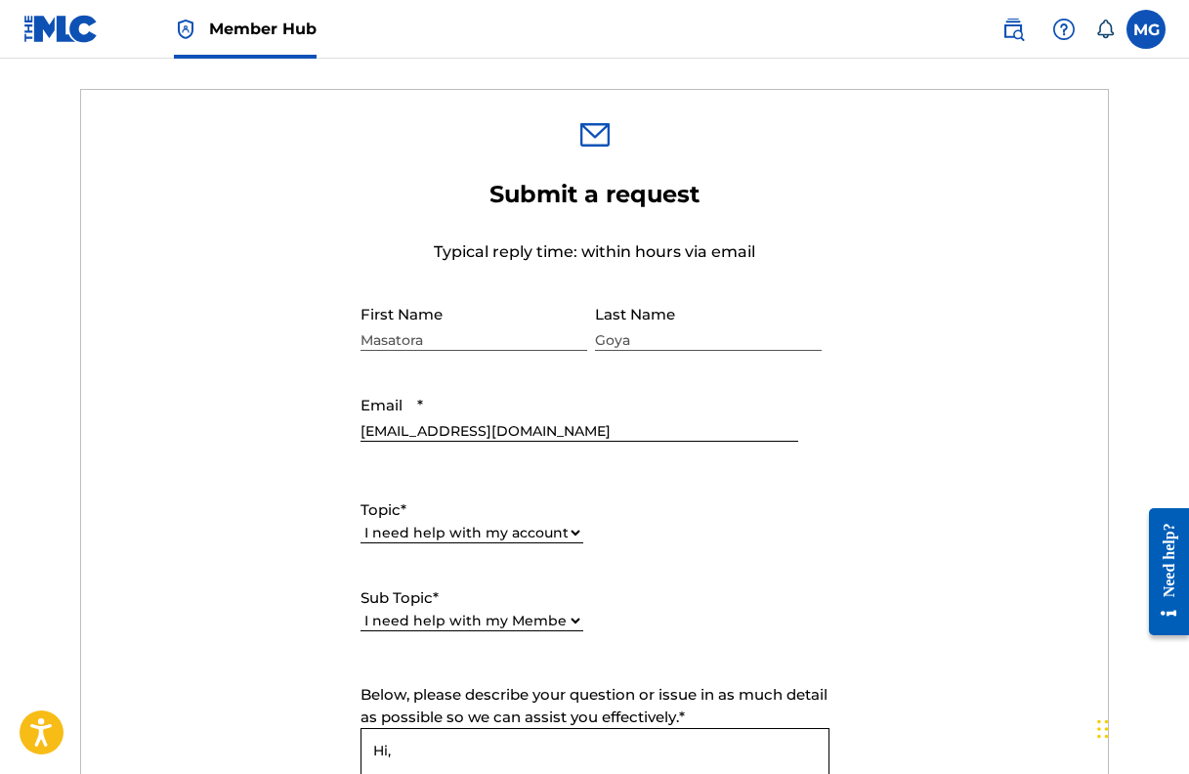
click at [993, 525] on form "Submit a request Typical reply time: within hours via email First Name [PERSON_…" at bounding box center [594, 632] width 1026 height 905
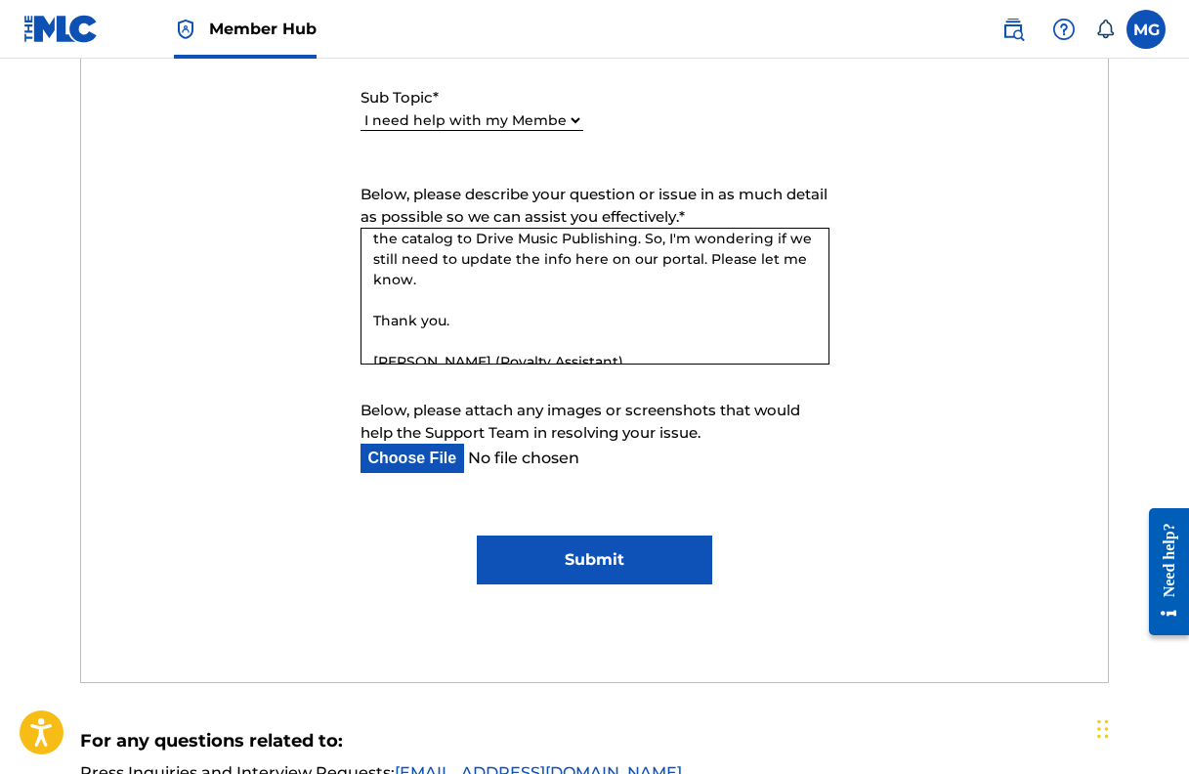
scroll to position [1432, 0]
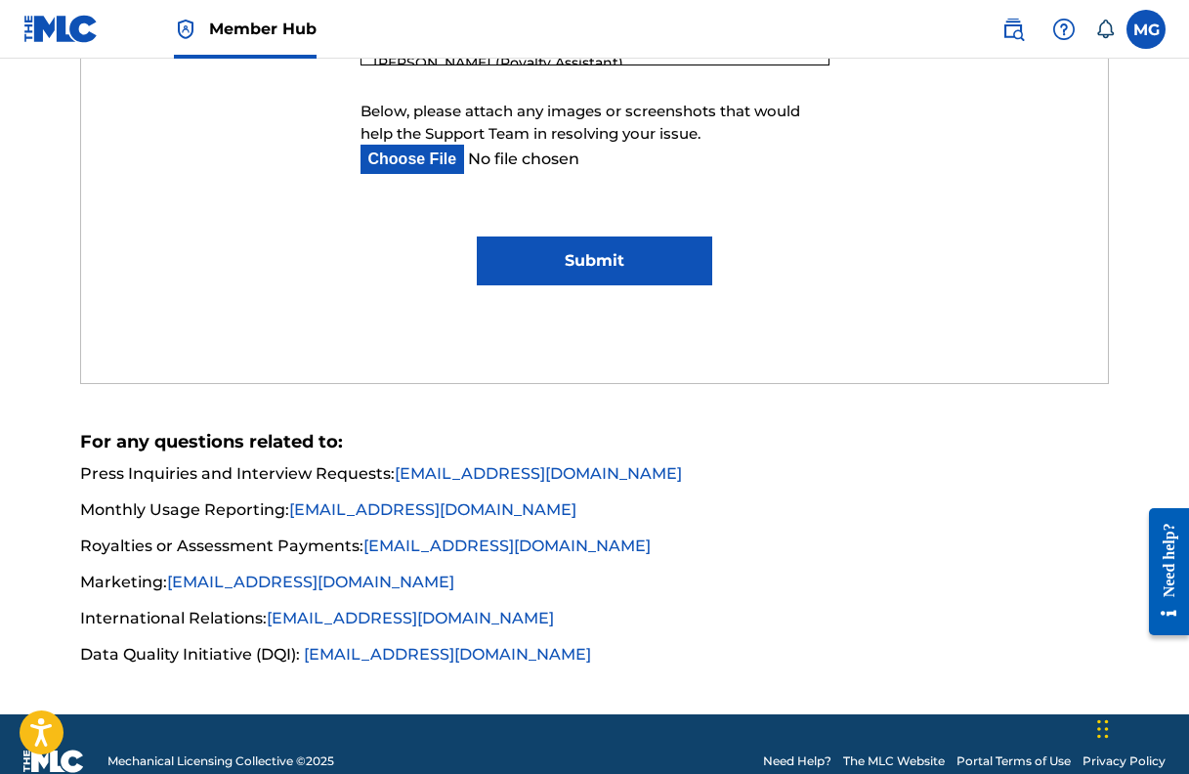
click at [632, 271] on input "Submit" at bounding box center [595, 260] width 236 height 49
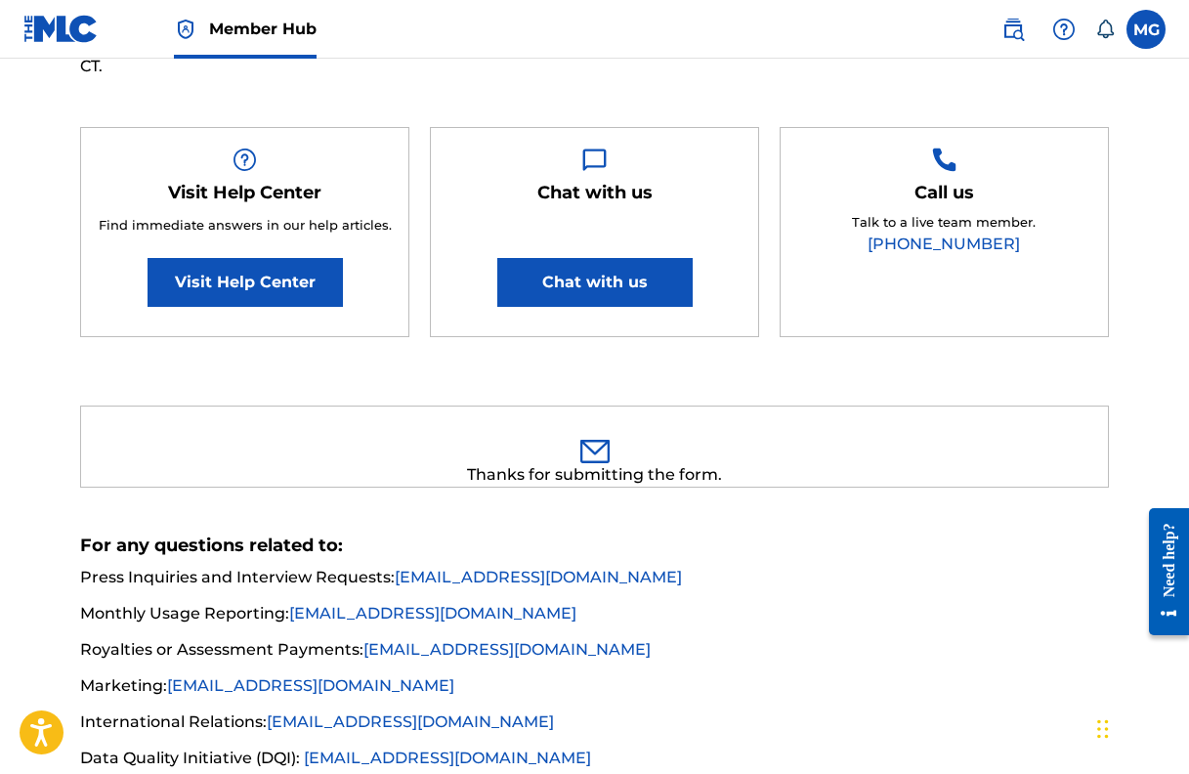
scroll to position [0, 0]
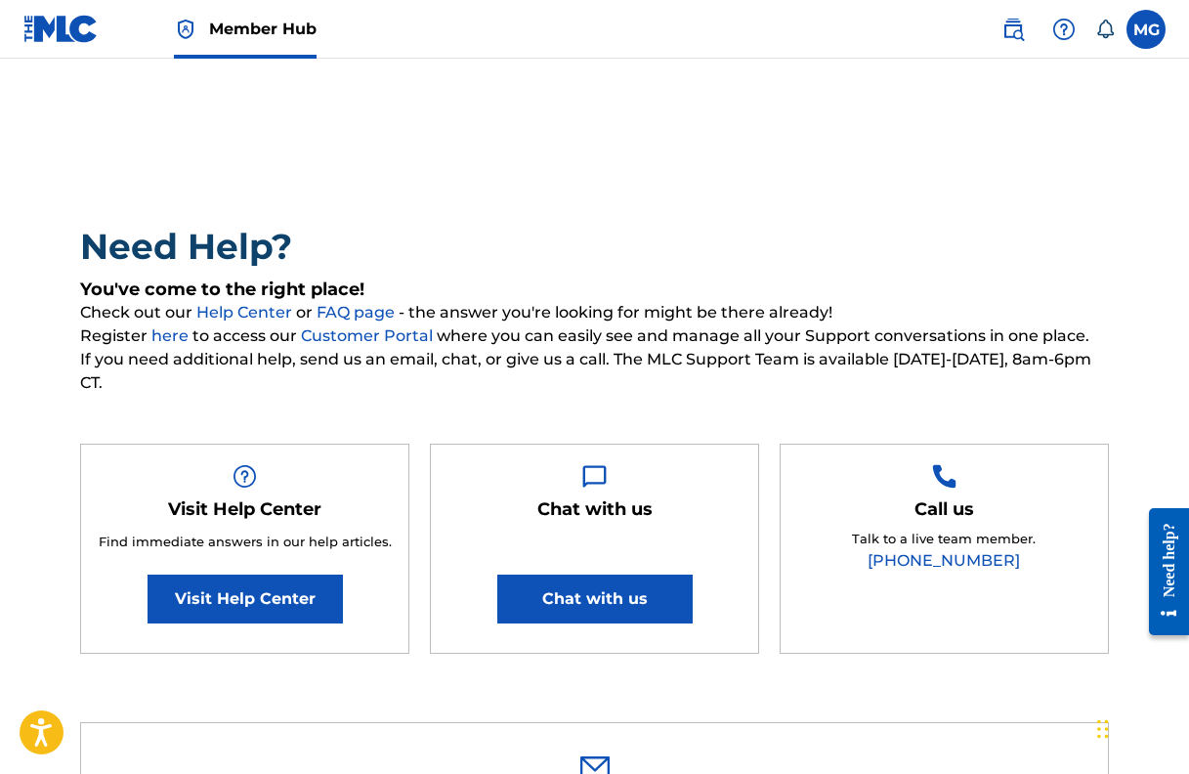
click at [706, 415] on div "Need Help? You've come to the right place! Check out our Help Center or FAQ pag…" at bounding box center [594, 449] width 1028 height 448
